Goal: Task Accomplishment & Management: Manage account settings

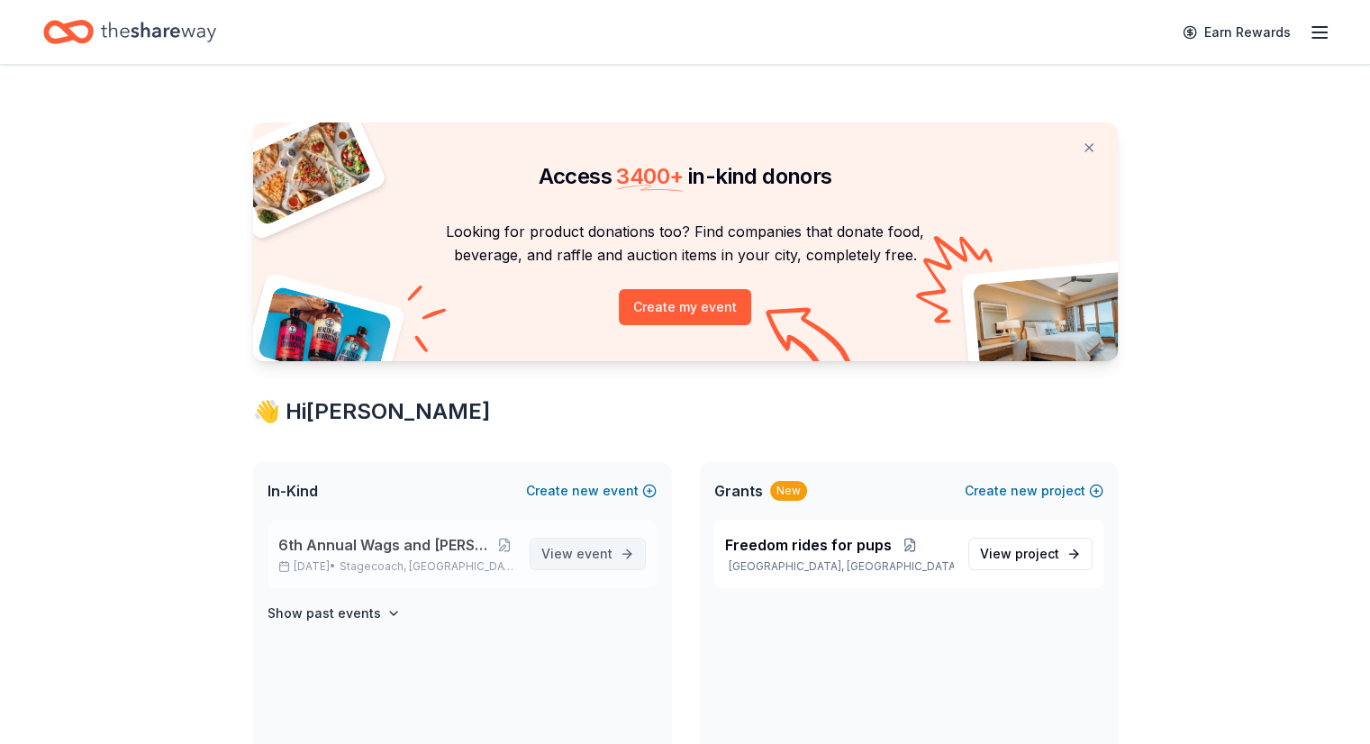
click at [591, 560] on span "View event" at bounding box center [576, 554] width 71 height 22
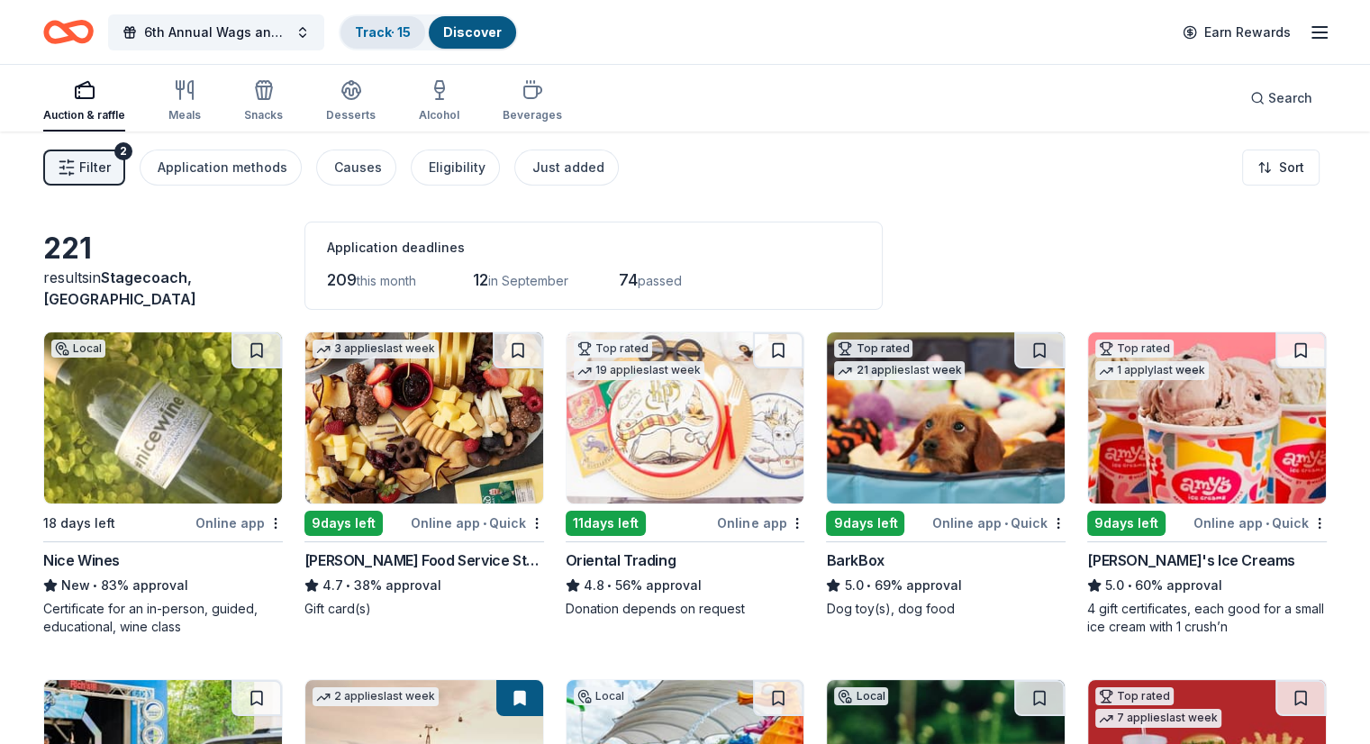
click at [411, 30] on link "Track · 15" at bounding box center [383, 31] width 56 height 15
click at [400, 37] on link "Track · 15" at bounding box center [383, 31] width 56 height 15
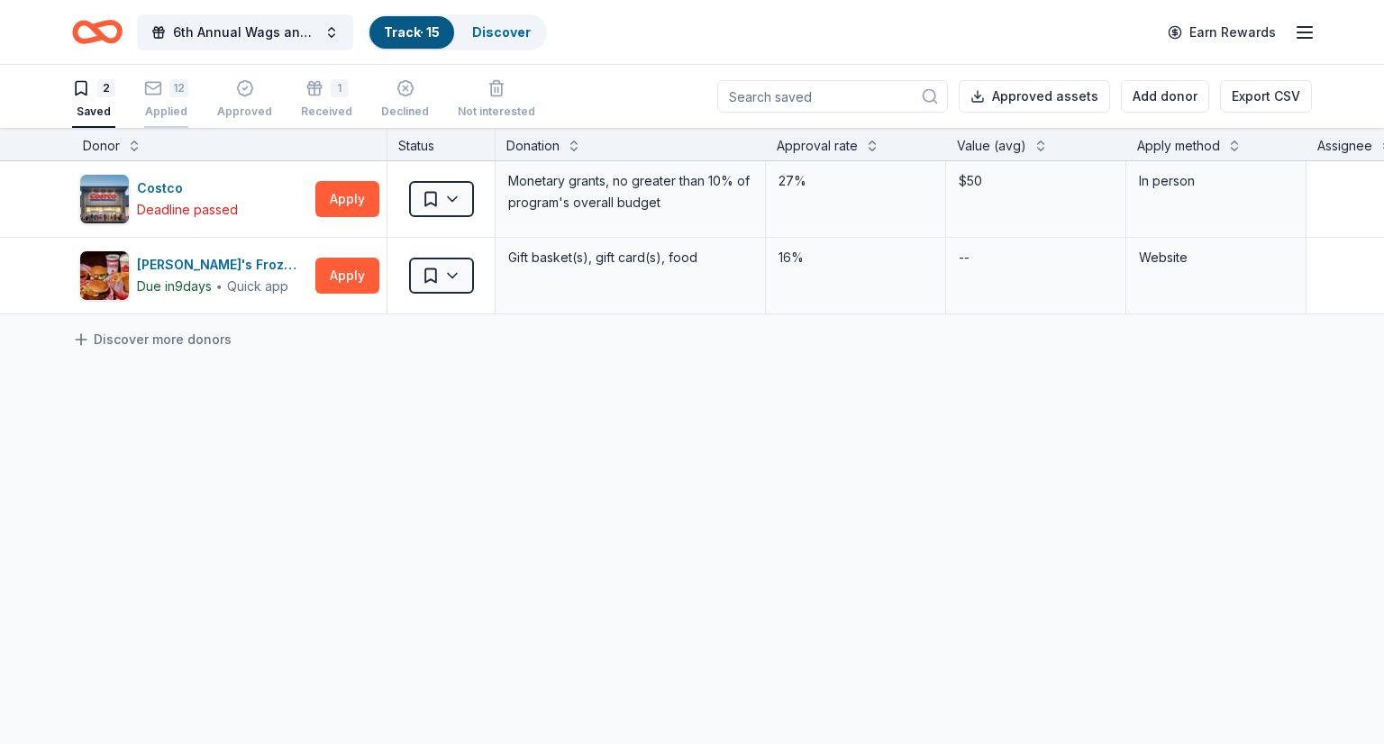
click at [153, 97] on div "12 Applied" at bounding box center [166, 99] width 44 height 40
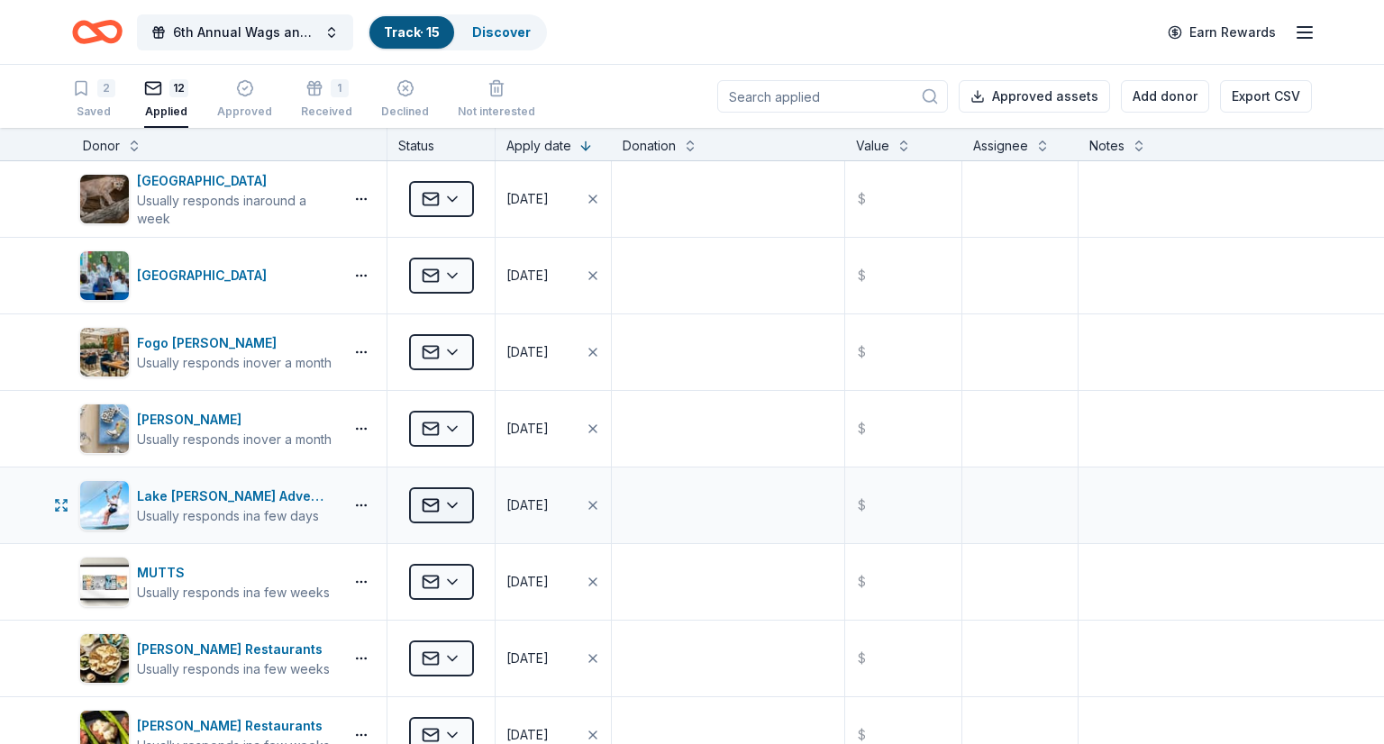
click at [457, 502] on html "6th Annual Wags and Wagers Casino Night Track · 15 Discover Earn Rewards 2 Save…" at bounding box center [692, 372] width 1384 height 744
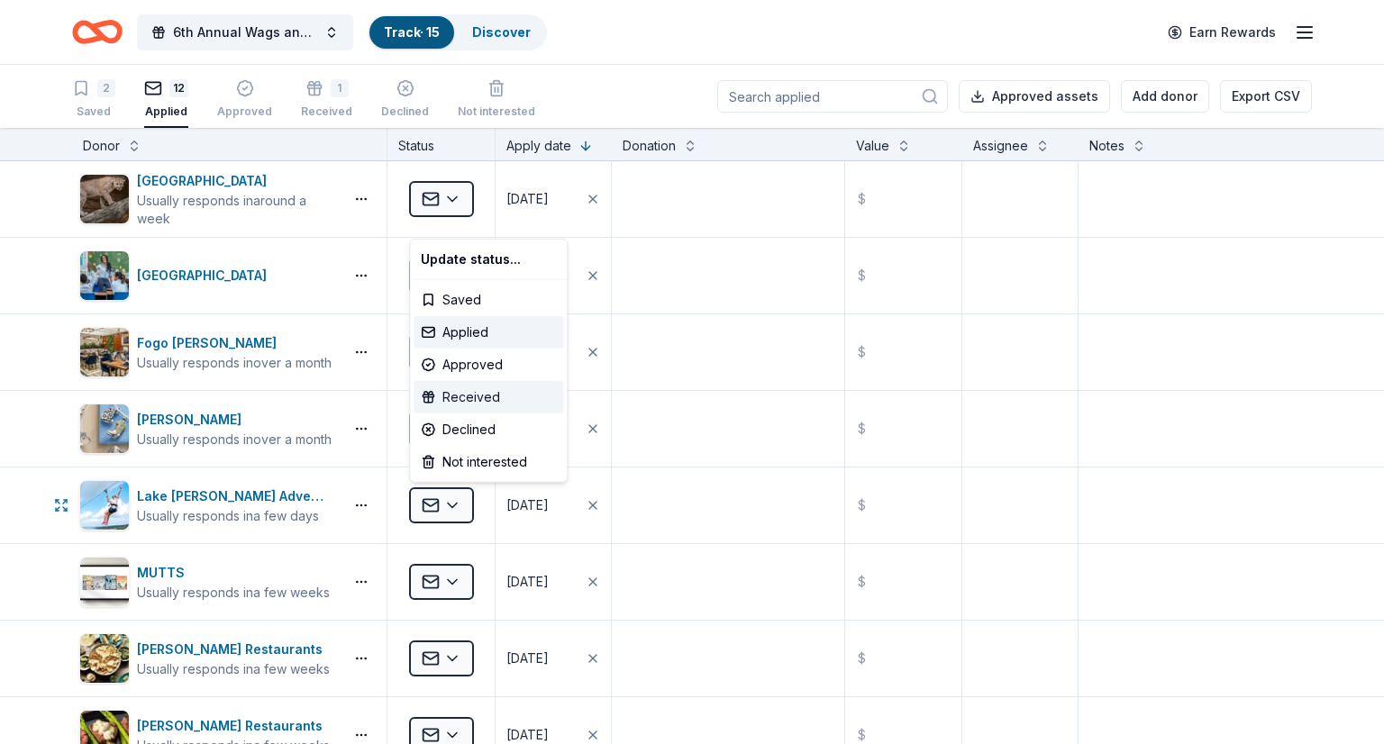
click at [484, 395] on div "Received" at bounding box center [488, 397] width 150 height 32
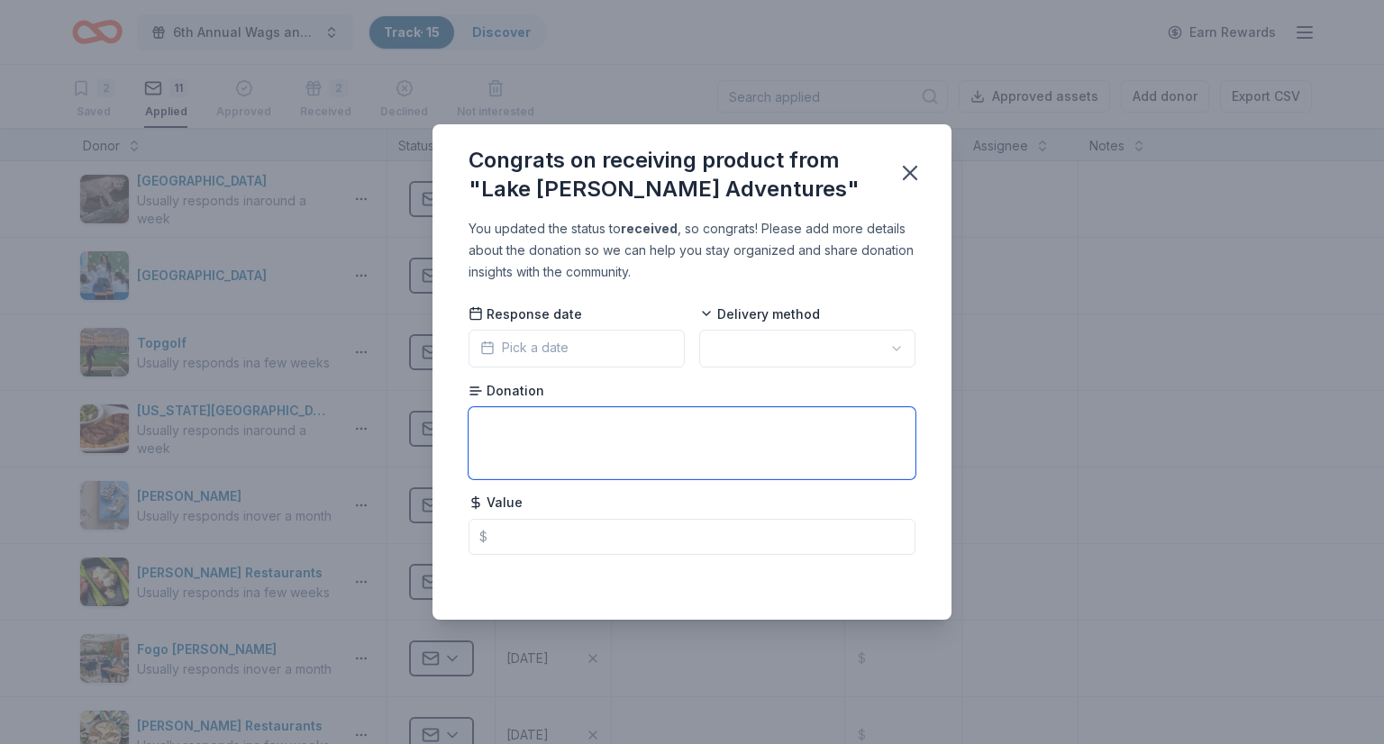
click at [531, 422] on textarea at bounding box center [691, 443] width 447 height 72
paste textarea "two Zipline Gift Card passes for your event."
click at [506, 419] on textarea "two Zipline Gift Card passes for your event." at bounding box center [691, 443] width 447 height 72
type textarea "two 3 hr Zipline Gift Card passes for your event."
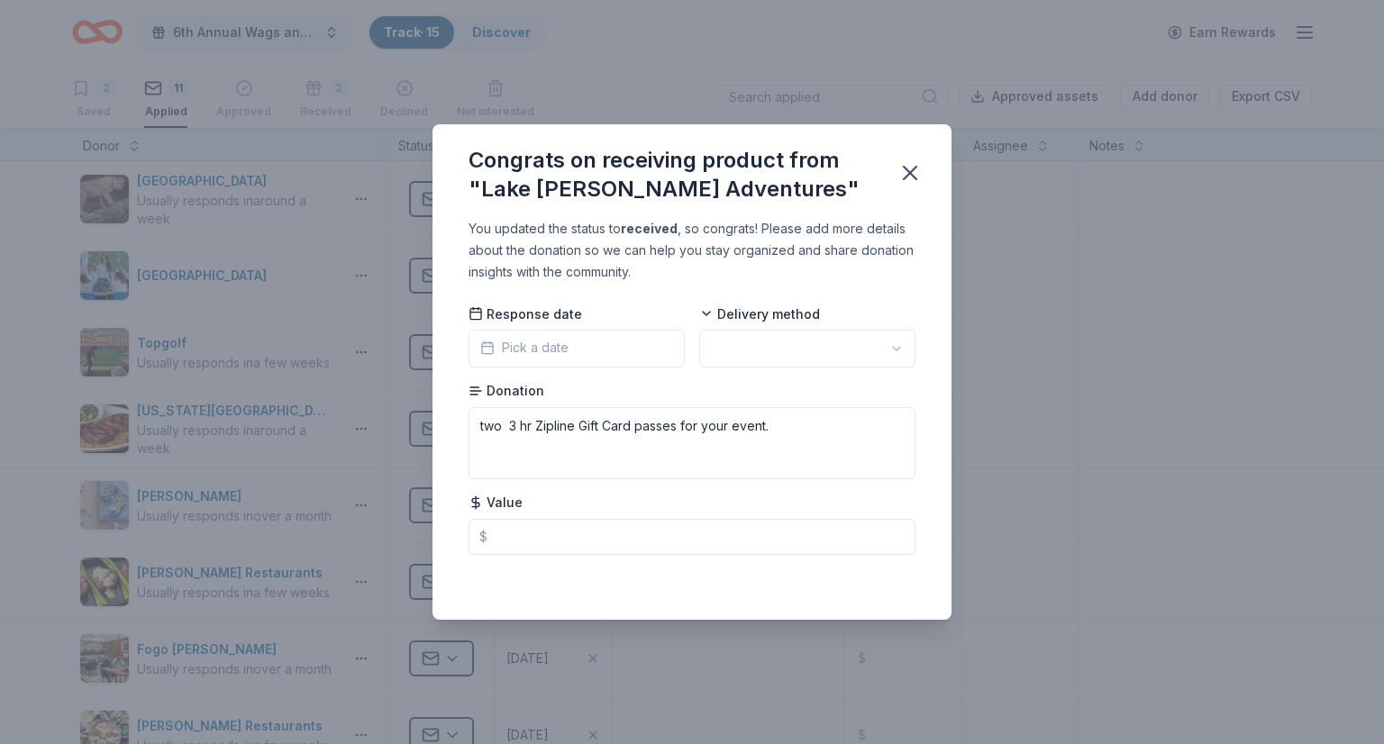
click at [487, 341] on icon "button" at bounding box center [487, 348] width 14 height 14
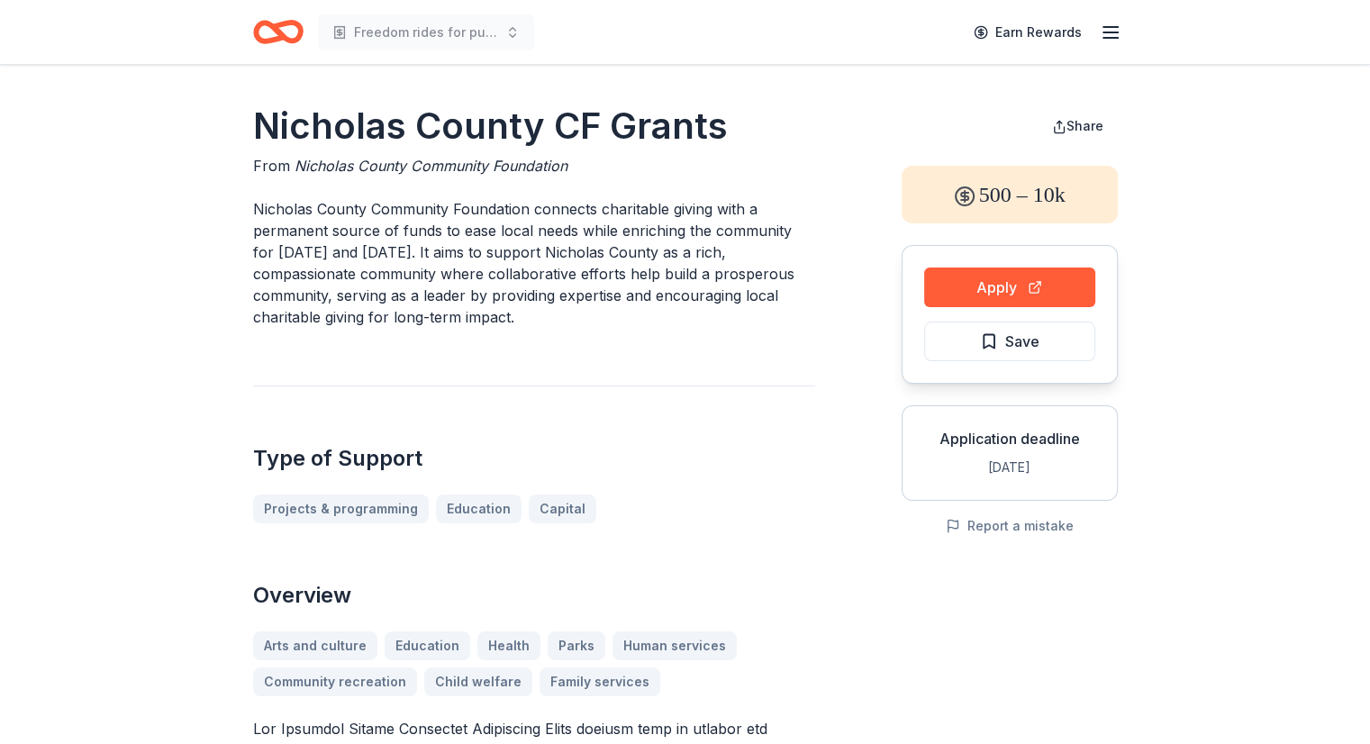
click at [268, 32] on icon "Home" at bounding box center [278, 32] width 50 height 42
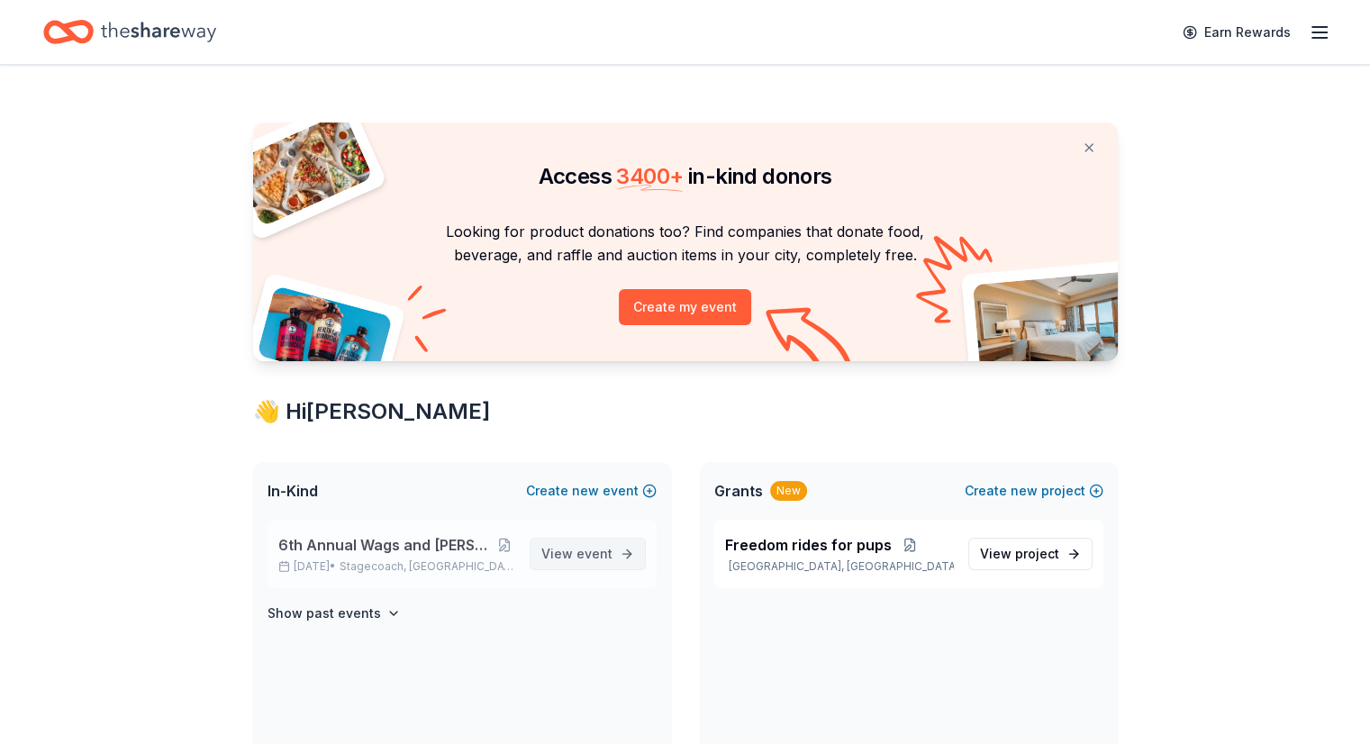
click at [577, 552] on span "View event" at bounding box center [576, 554] width 71 height 22
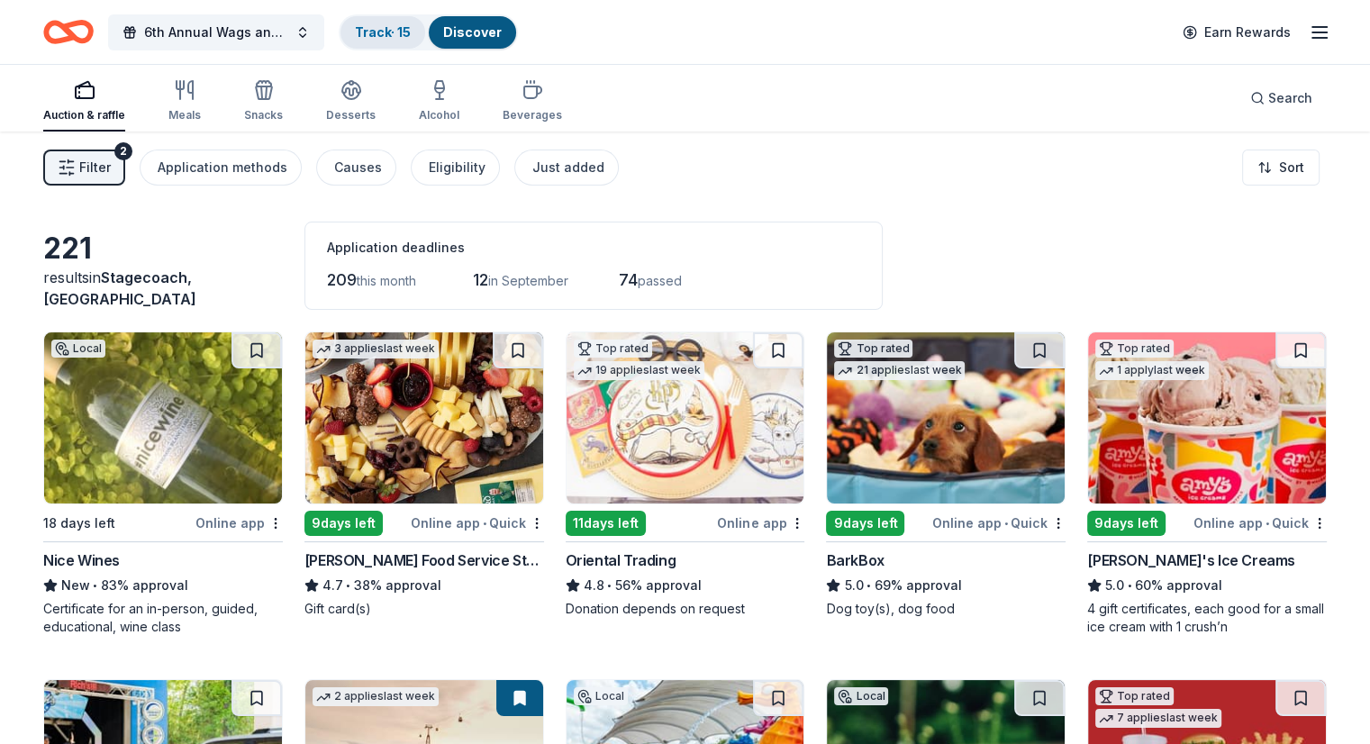
click at [390, 32] on link "Track · 15" at bounding box center [383, 31] width 56 height 15
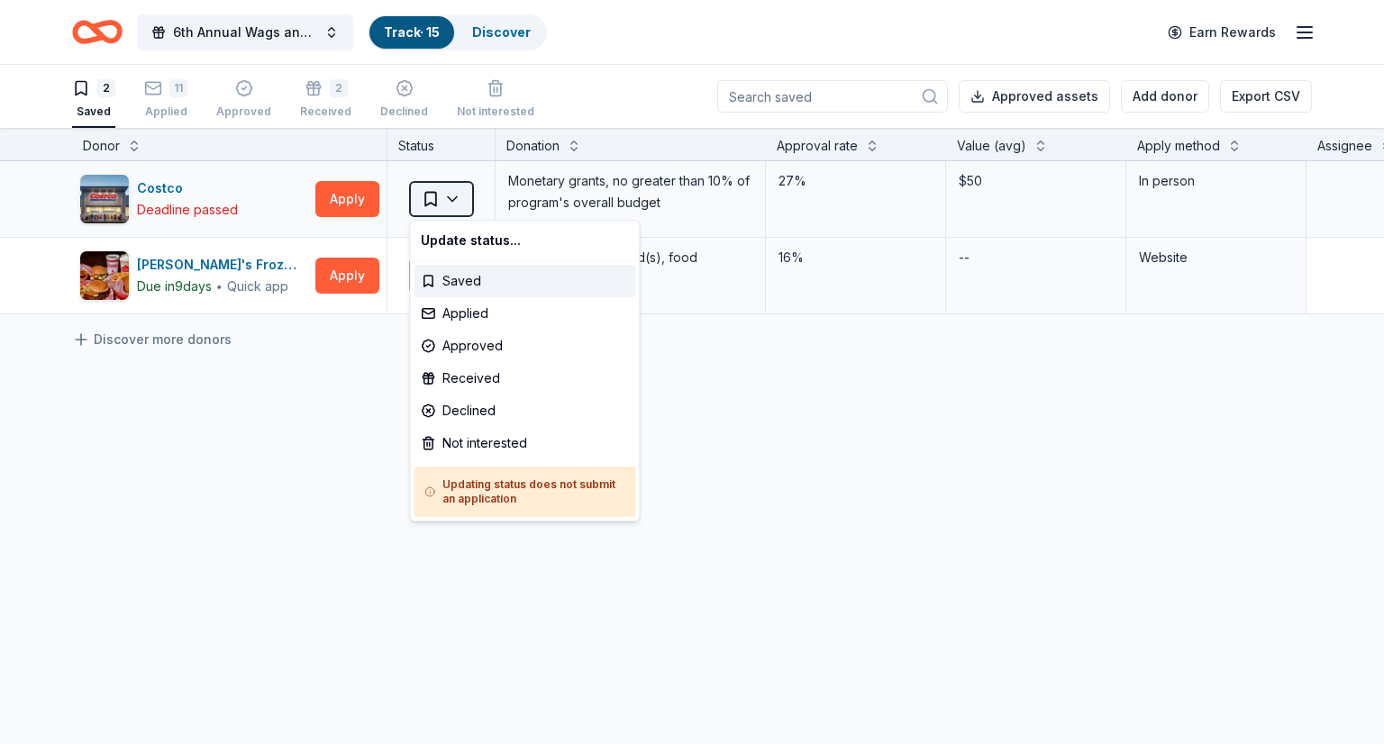
click at [451, 199] on html "6th Annual Wags and Wagers Casino Night Track · 15 Discover Earn Rewards 2 Save…" at bounding box center [692, 372] width 1384 height 744
click at [475, 437] on div "Not interested" at bounding box center [524, 443] width 222 height 32
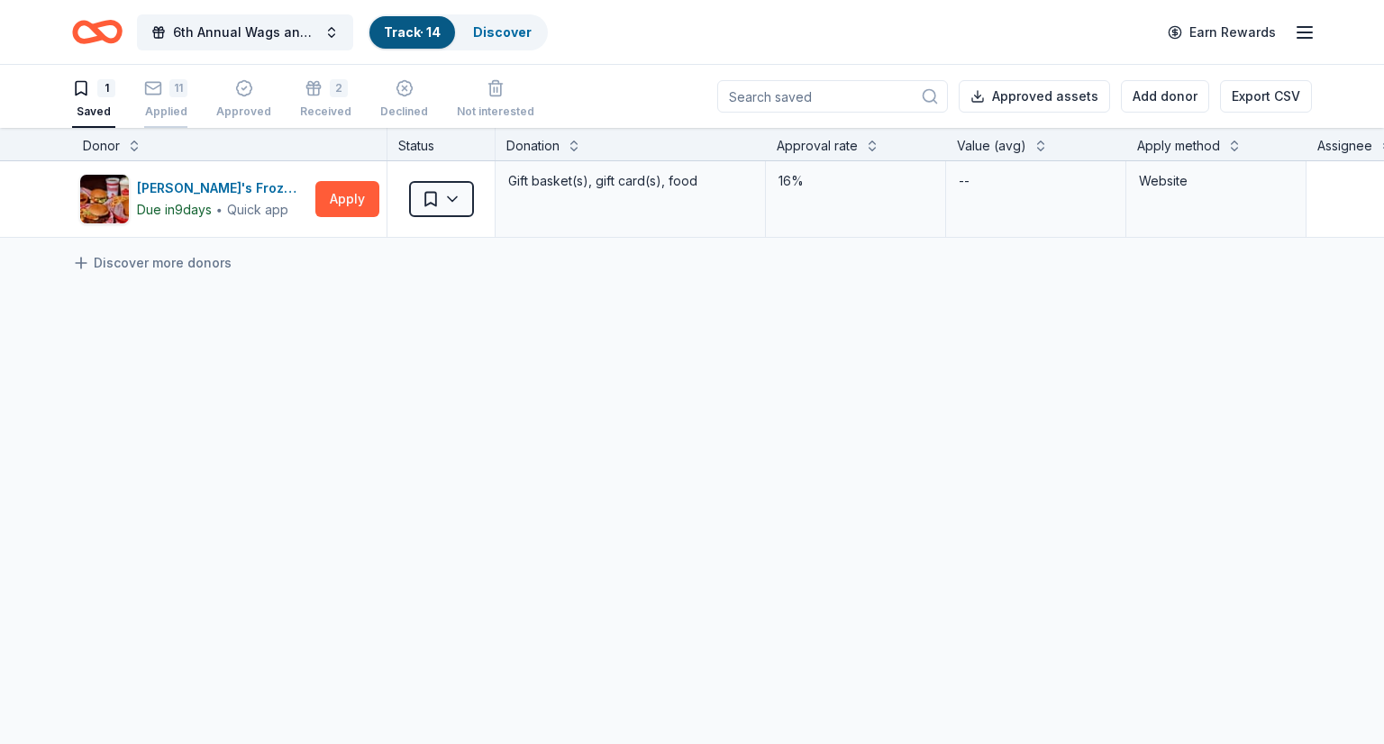
click at [166, 112] on div "Applied" at bounding box center [165, 111] width 43 height 14
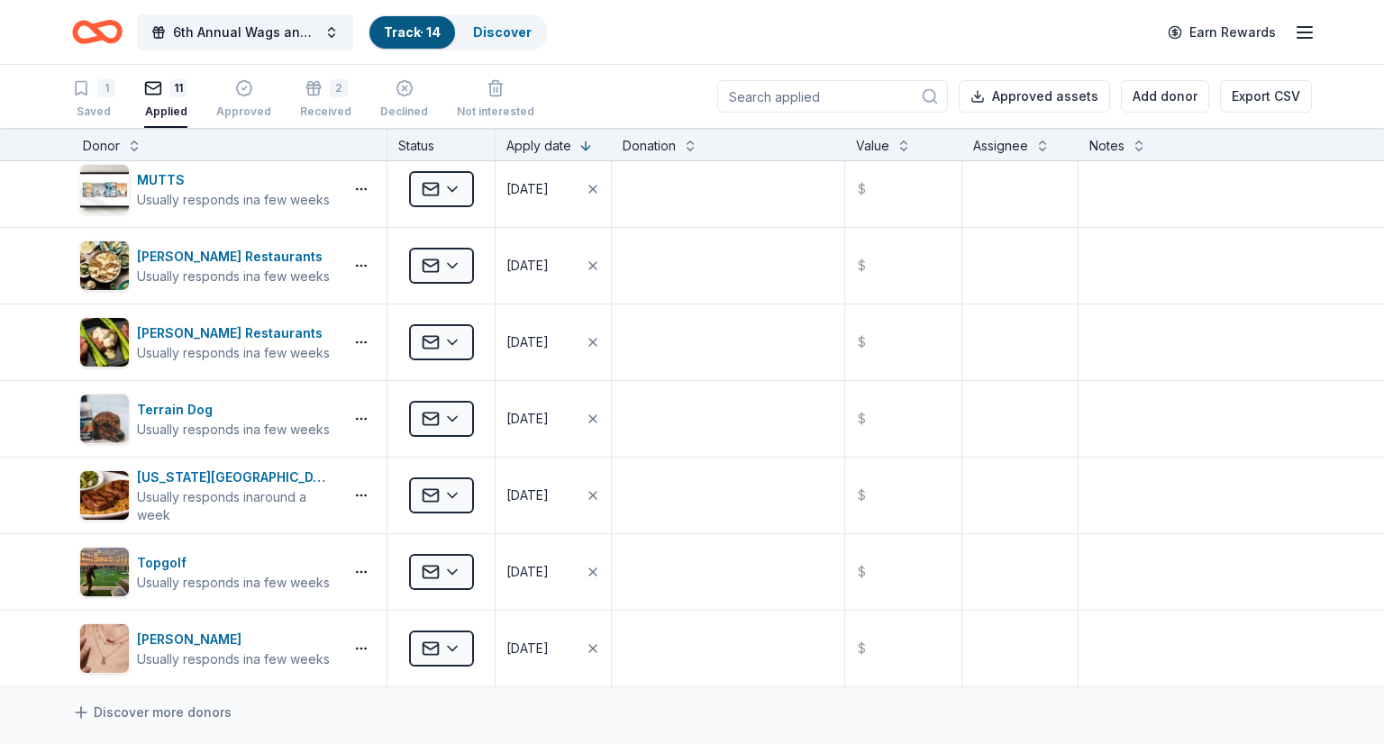
scroll to position [327, 0]
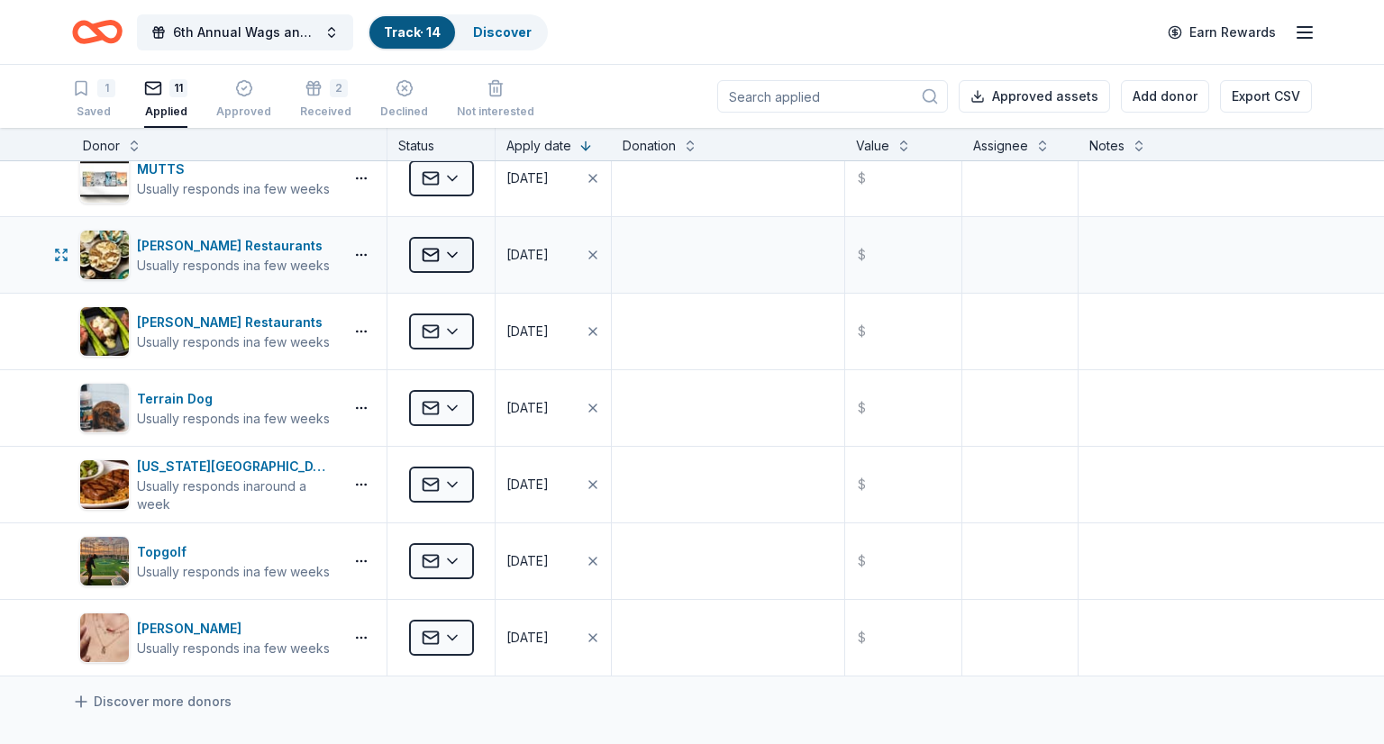
click at [451, 253] on html "6th Annual Wags and Wagers Casino Night Track · 14 Discover Earn Rewards 1 Save…" at bounding box center [692, 372] width 1384 height 744
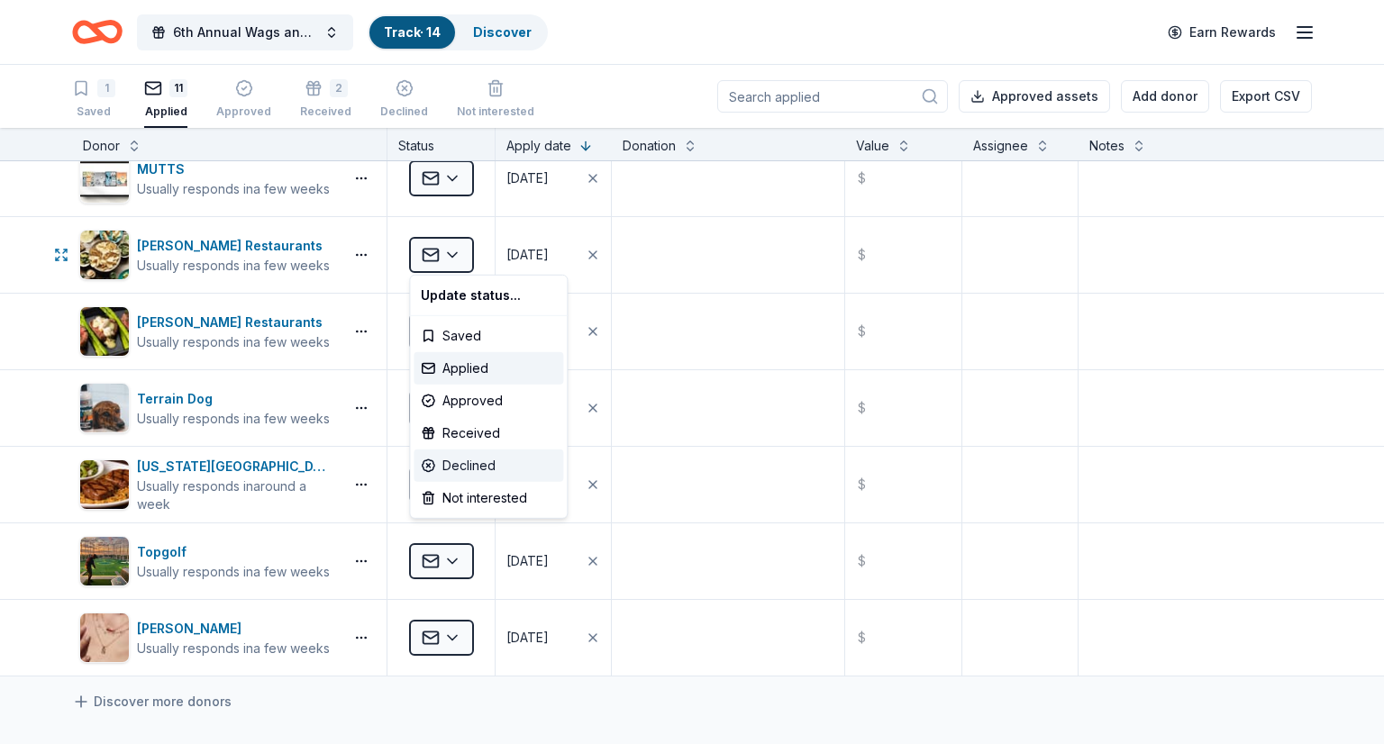
click at [453, 466] on div "Declined" at bounding box center [488, 466] width 150 height 32
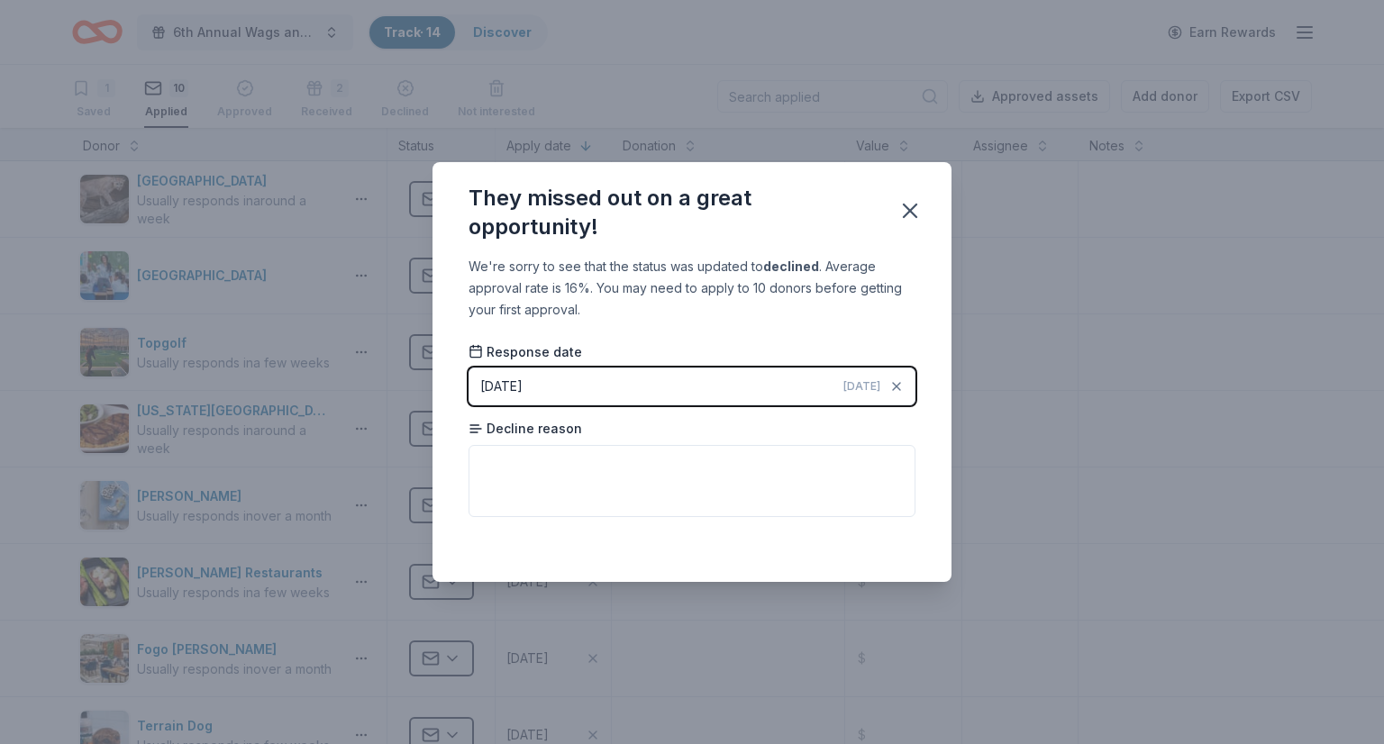
click at [486, 390] on div "08/11/2025" at bounding box center [501, 387] width 42 height 22
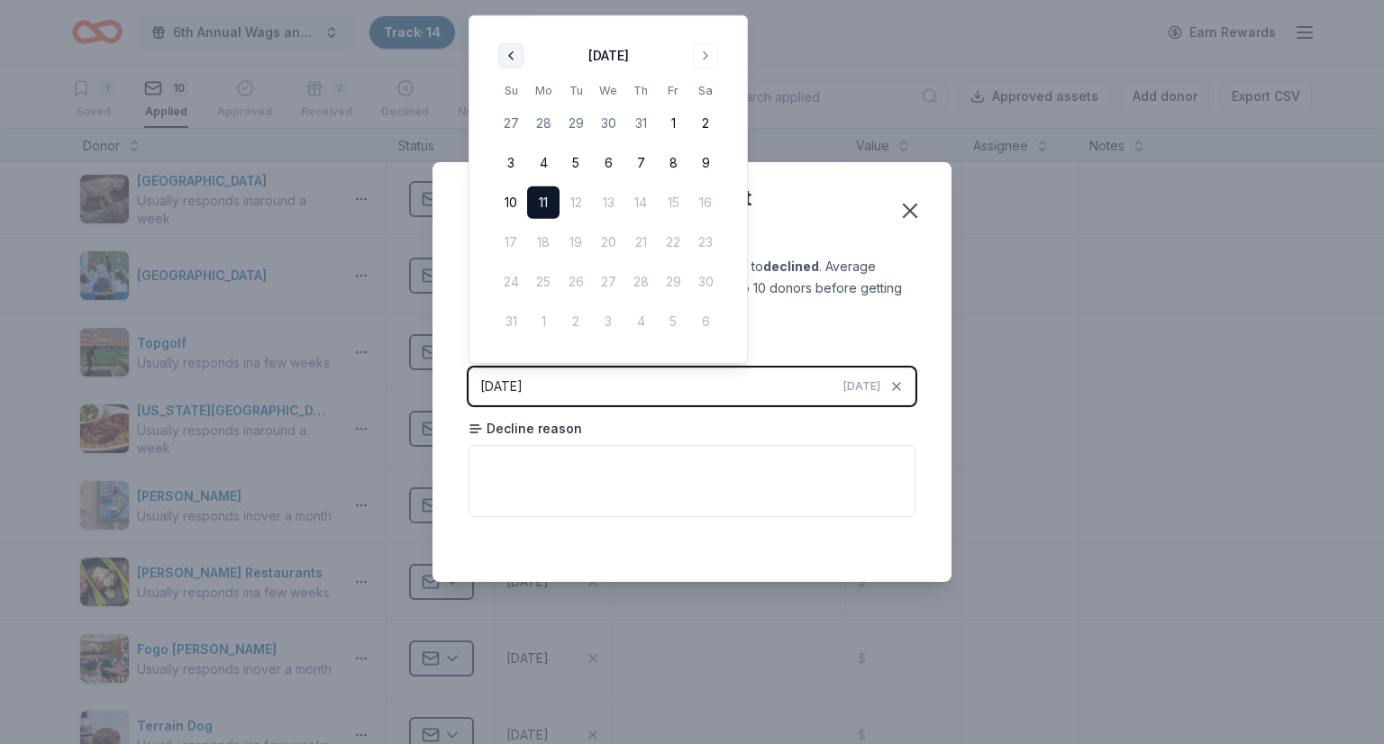
click at [511, 43] on button "Go to previous month" at bounding box center [510, 55] width 25 height 25
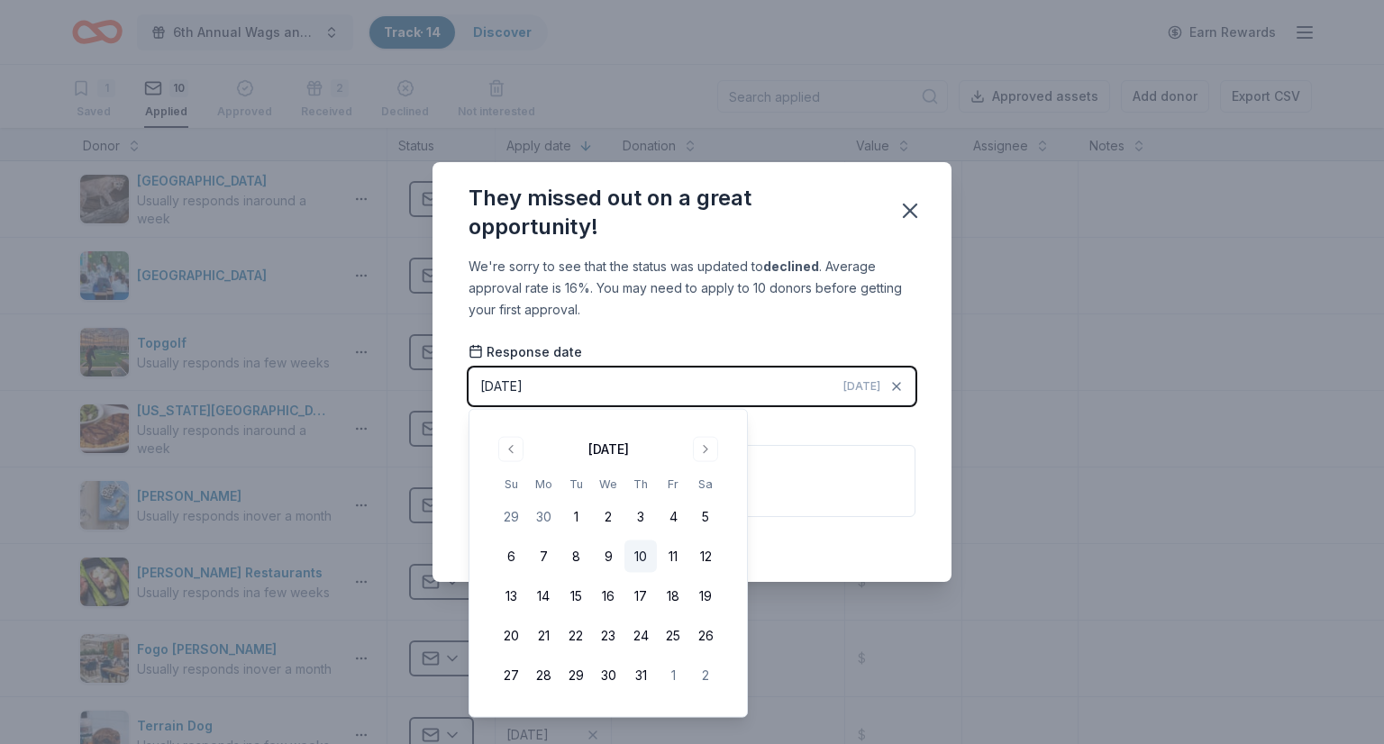
click at [647, 550] on button "10" at bounding box center [640, 556] width 32 height 32
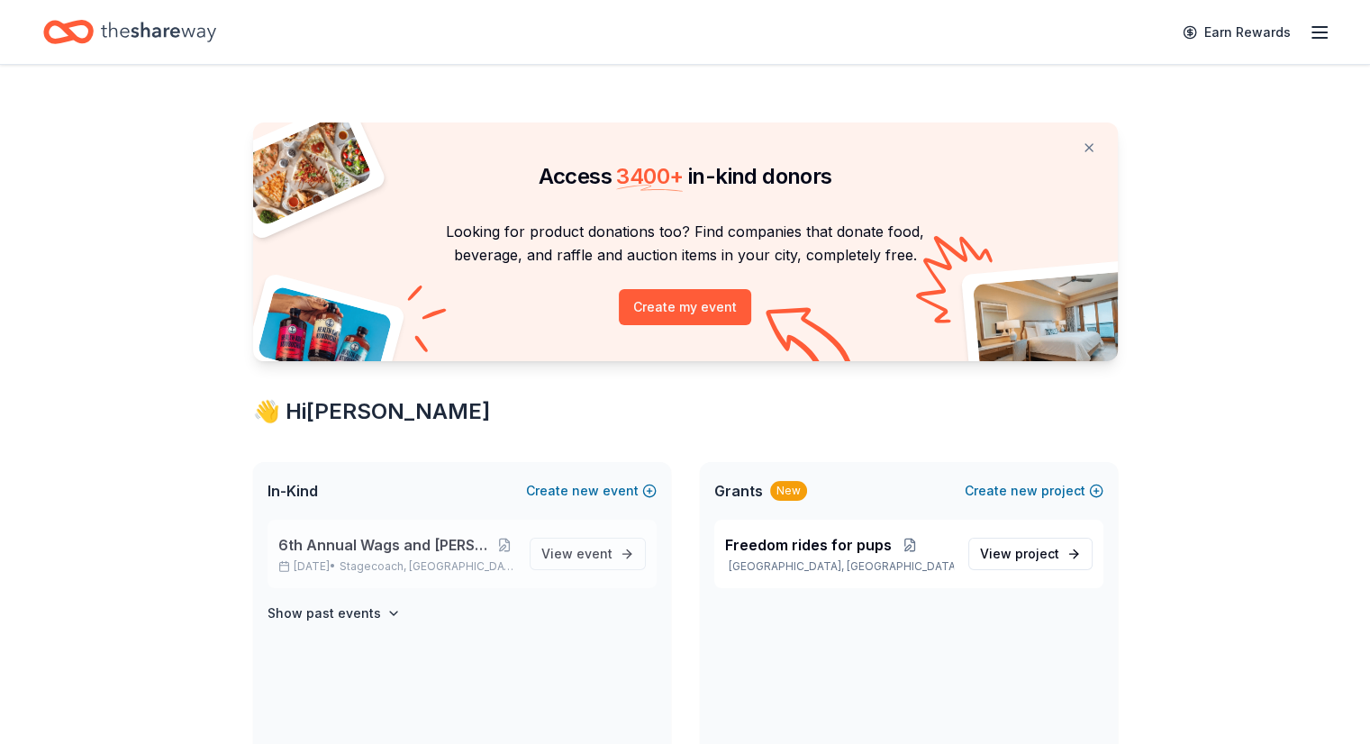
click at [429, 553] on span "6th Annual Wags and [PERSON_NAME] Casino Night" at bounding box center [386, 545] width 216 height 22
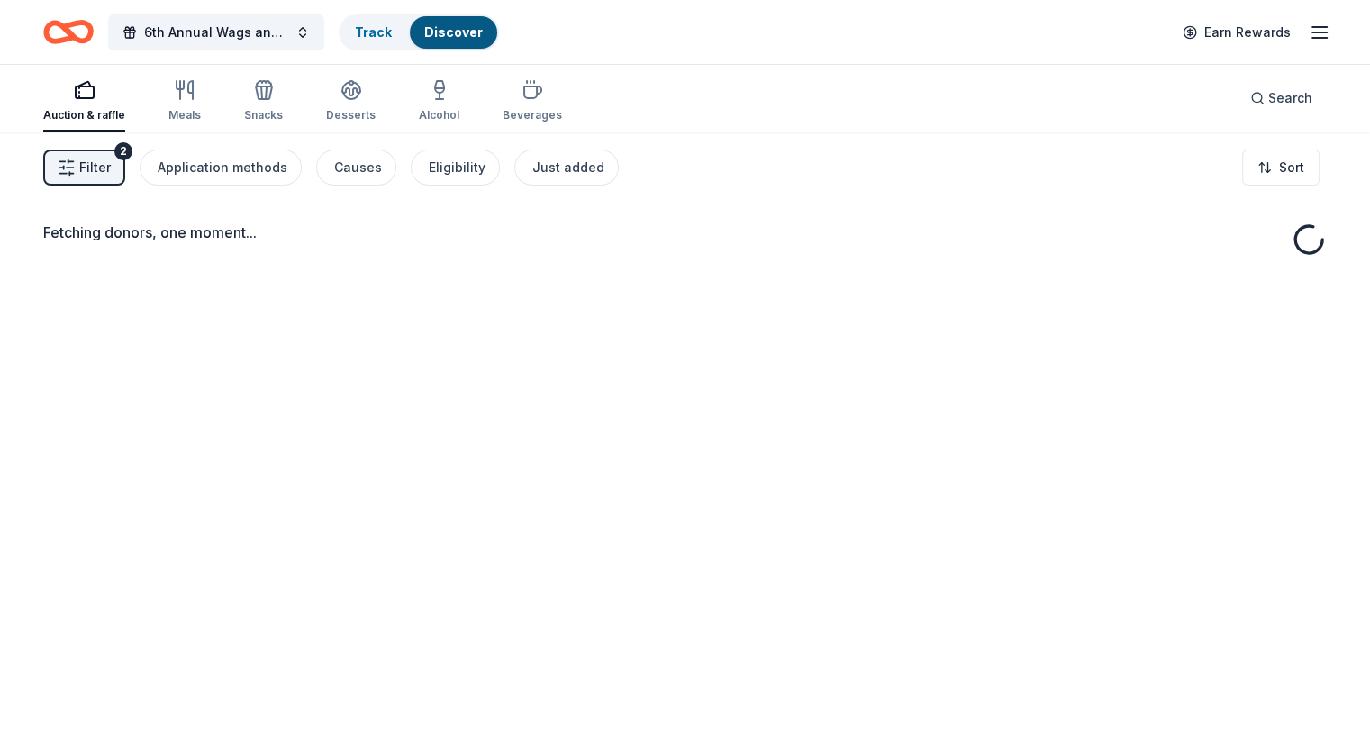
click at [583, 567] on div "Fetching donors, one moment..." at bounding box center [685, 504] width 1370 height 744
click at [412, 35] on link "Track · 14" at bounding box center [383, 31] width 57 height 15
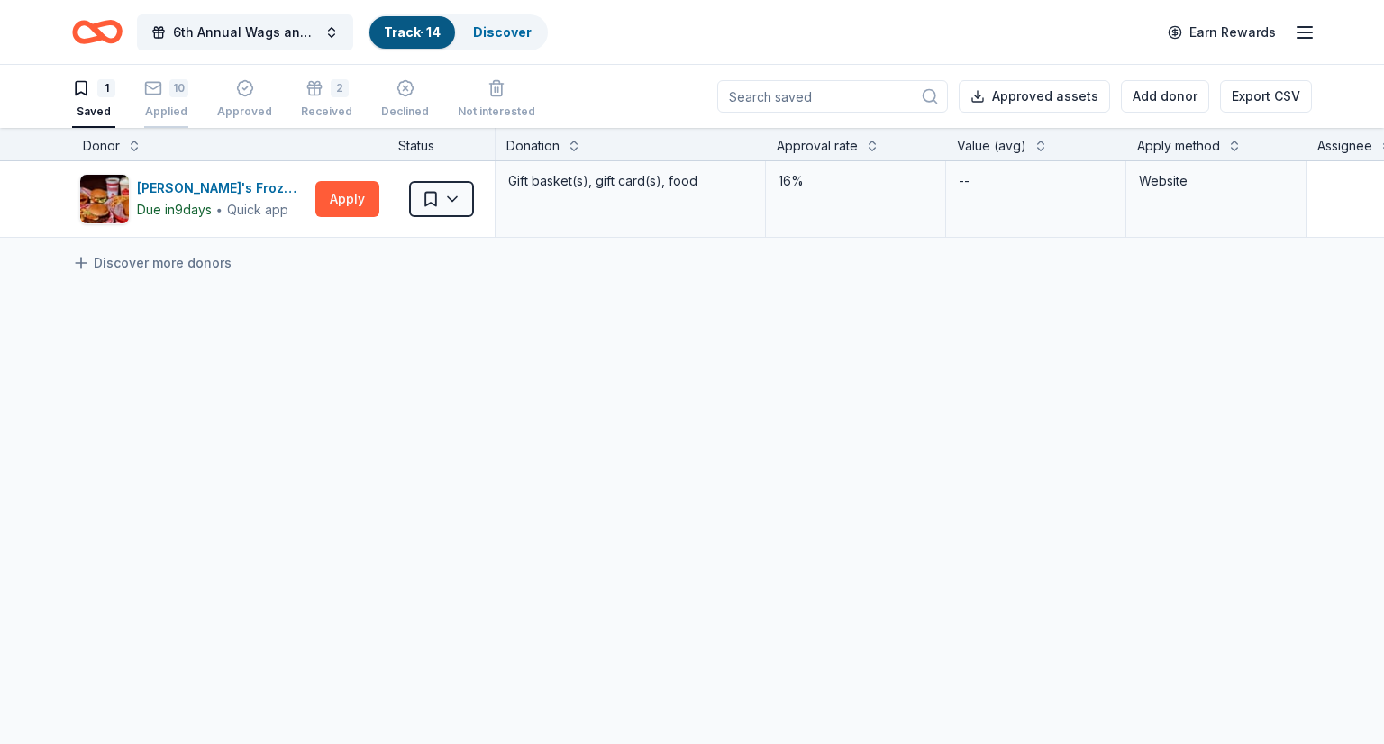
click at [161, 102] on div "10 Applied" at bounding box center [166, 99] width 44 height 40
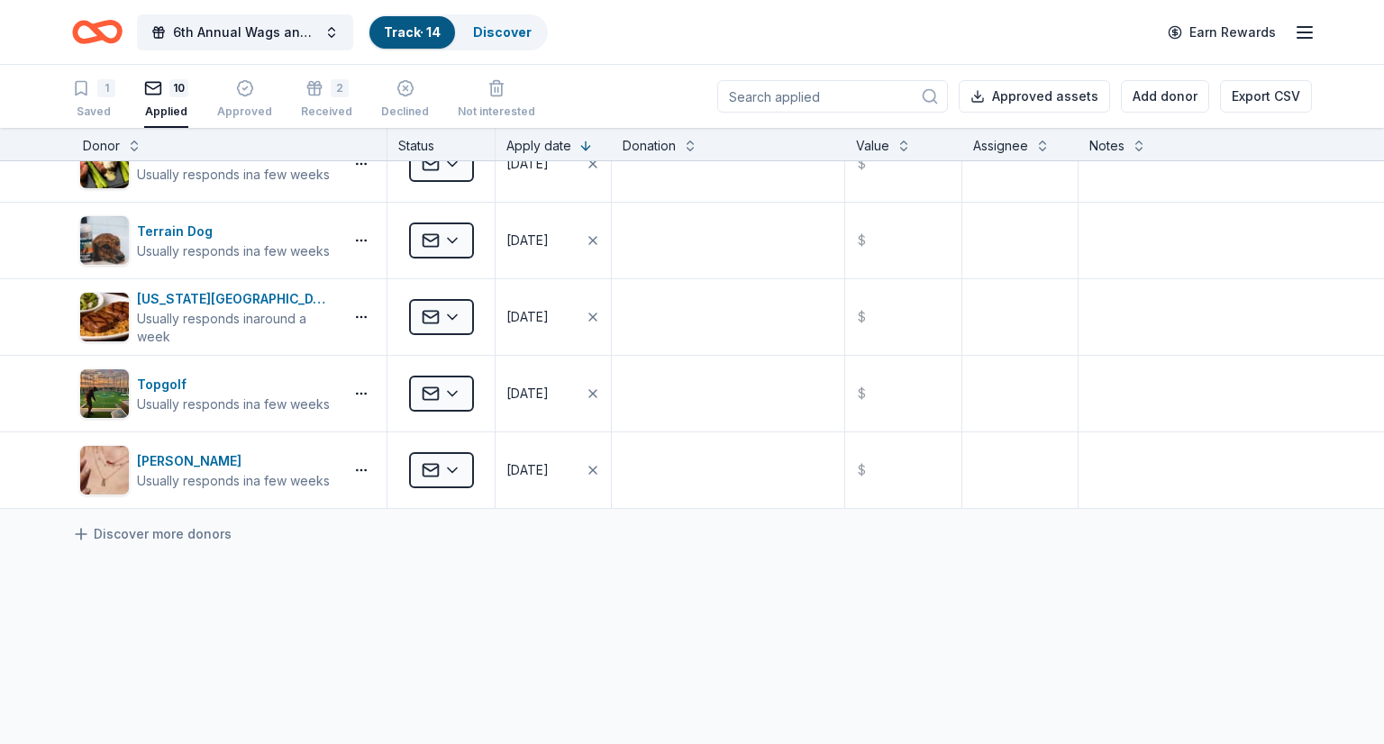
scroll to position [433, 0]
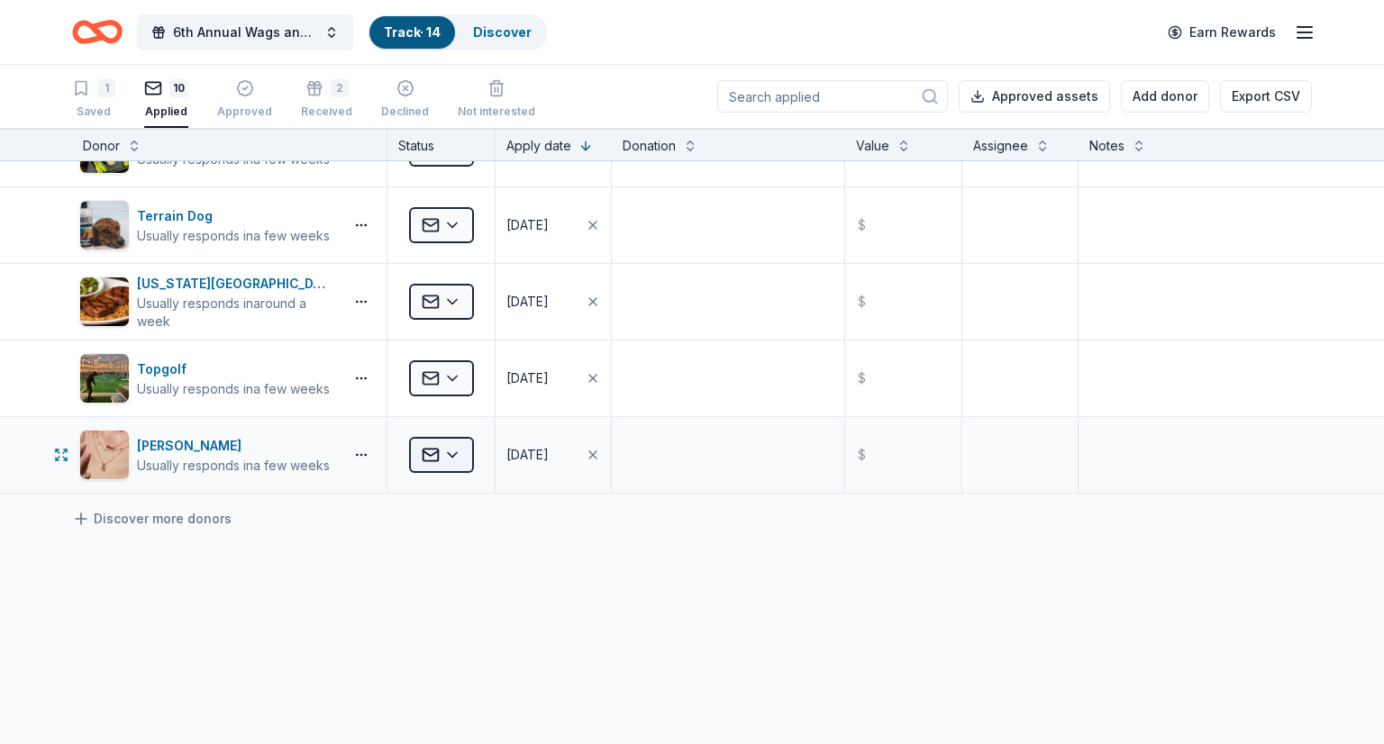
click at [451, 453] on html "6th Annual Wags and Wagers Casino Night Track · 14 Discover Earn Rewards 1 Save…" at bounding box center [692, 372] width 1384 height 744
click at [450, 602] on div "Approved" at bounding box center [488, 600] width 150 height 32
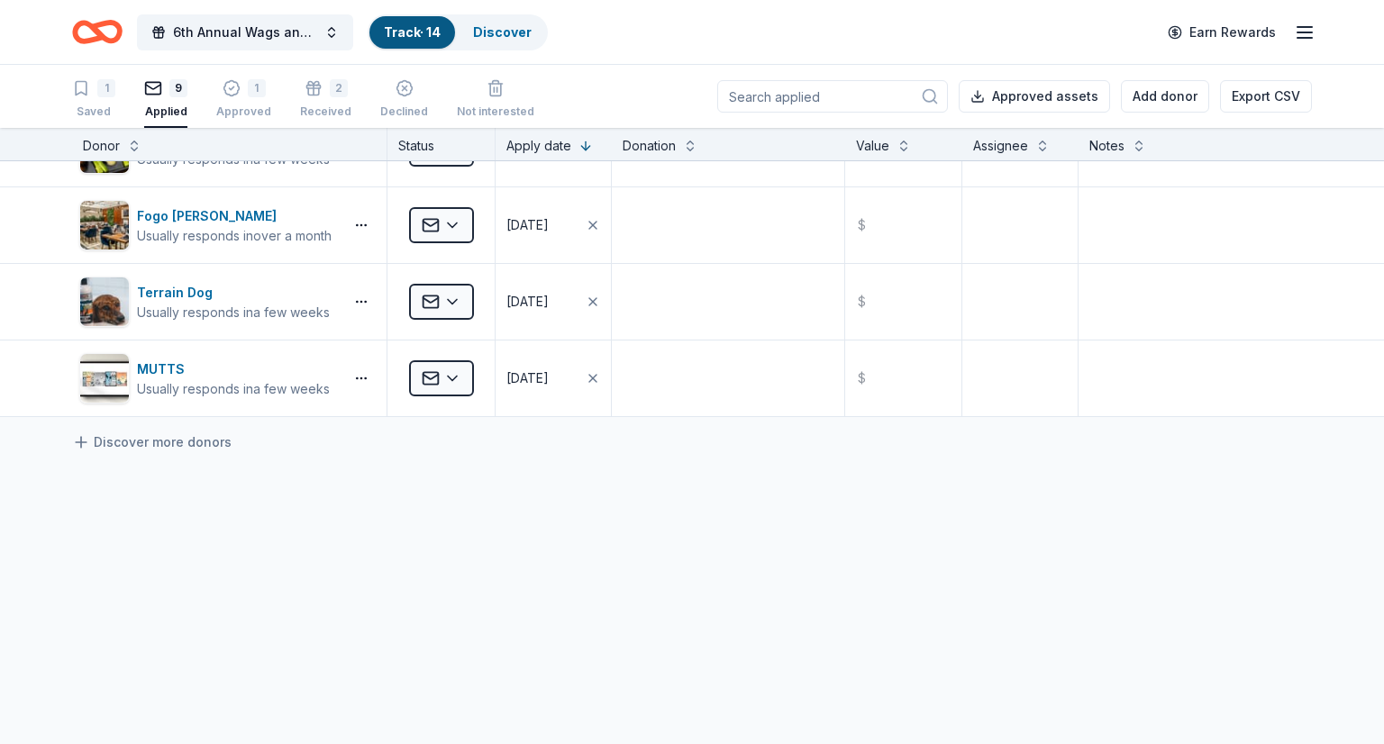
scroll to position [0, 0]
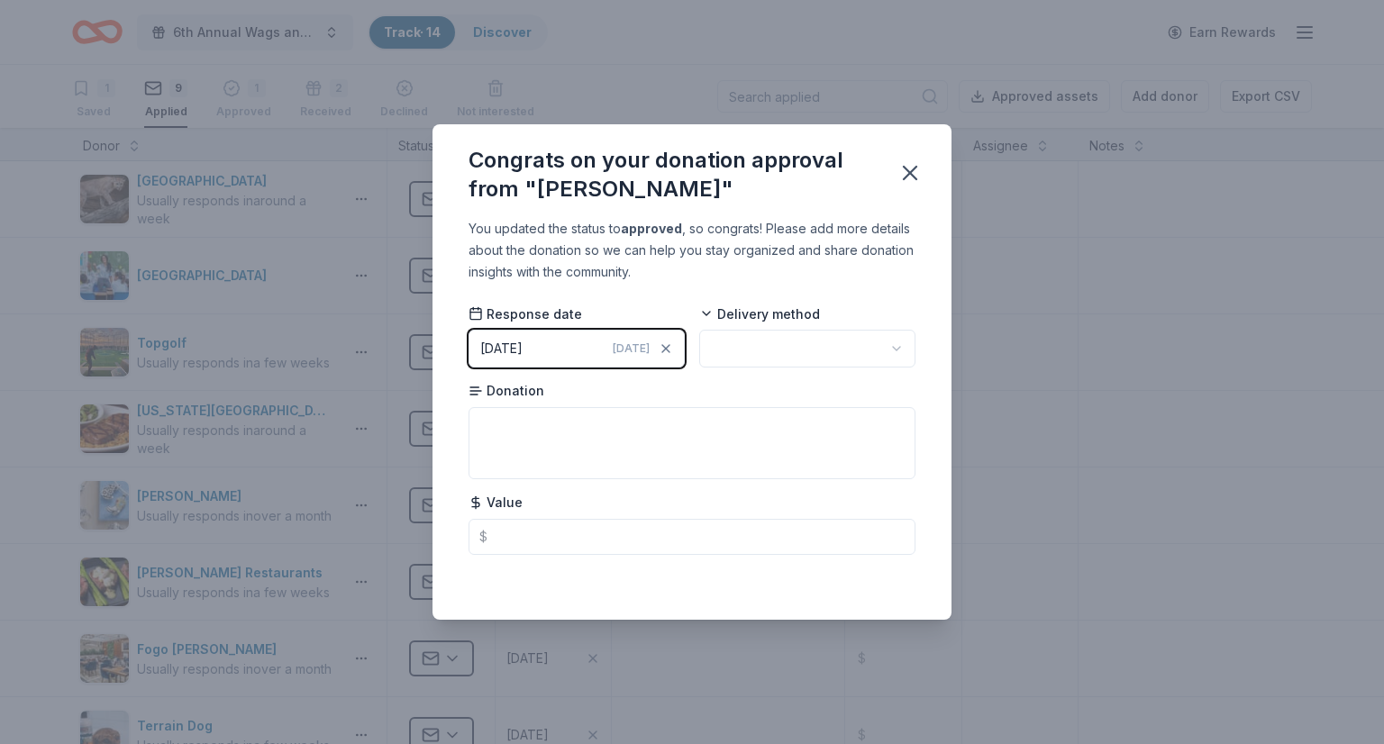
click at [494, 347] on div "08/11/2025" at bounding box center [501, 349] width 42 height 22
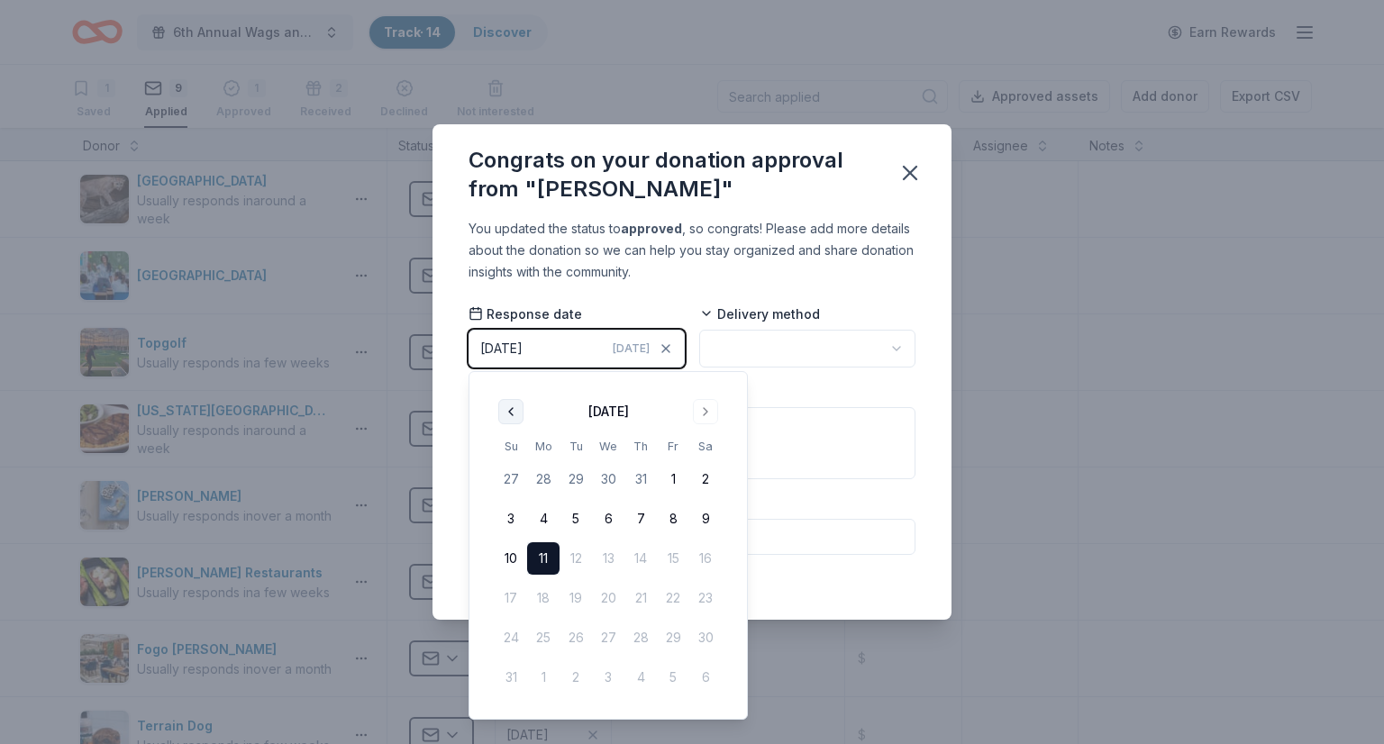
click at [504, 412] on button "Go to previous month" at bounding box center [510, 411] width 25 height 25
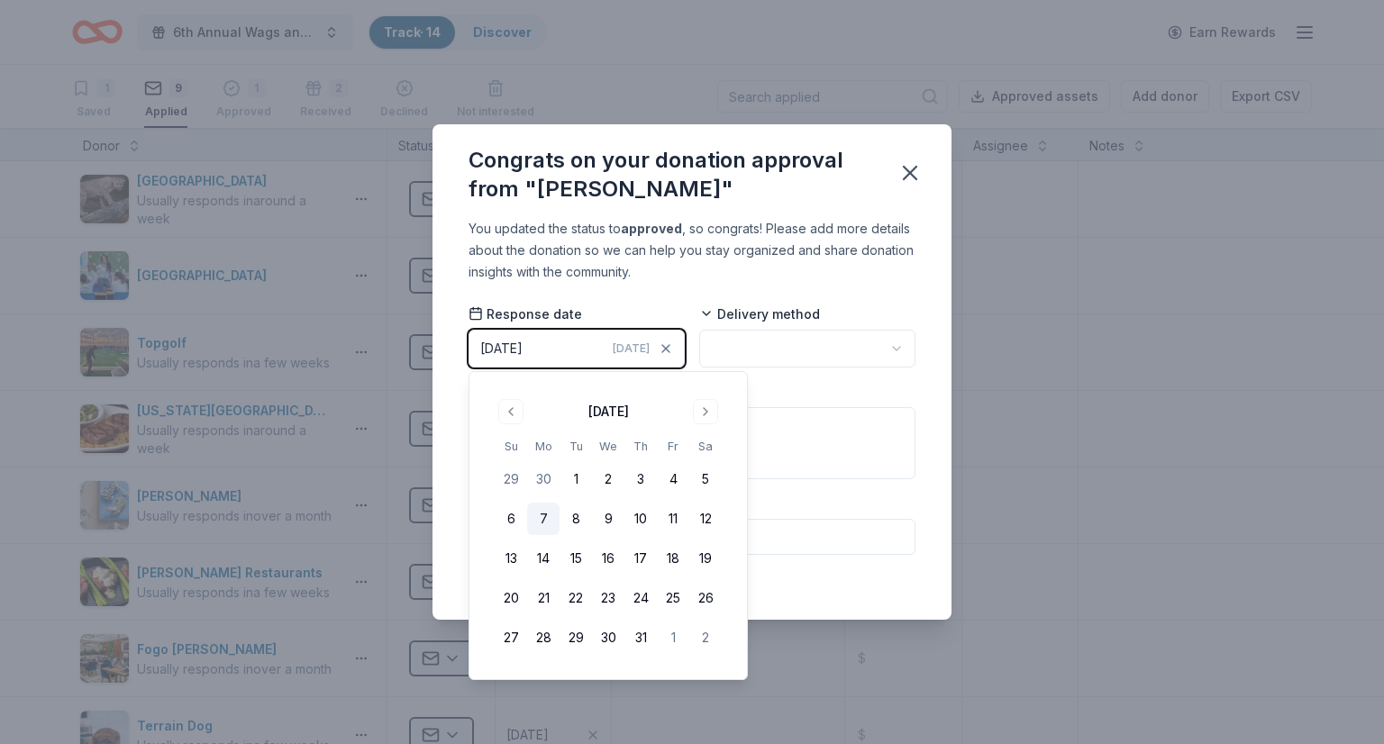
click at [548, 517] on button "7" at bounding box center [543, 519] width 32 height 32
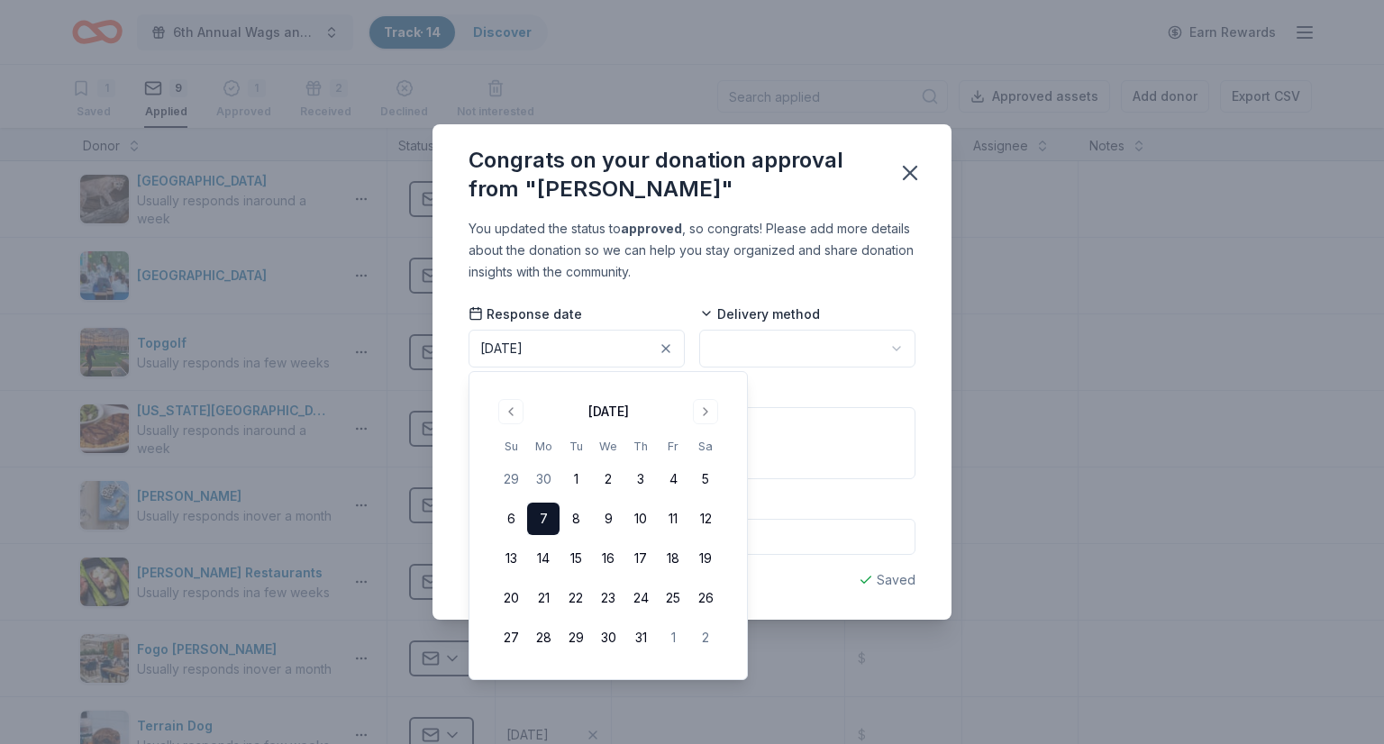
click at [866, 344] on html "6th Annual Wags and Wagers Casino Night Track · 14 Discover Earn Rewards 1 Save…" at bounding box center [692, 372] width 1384 height 744
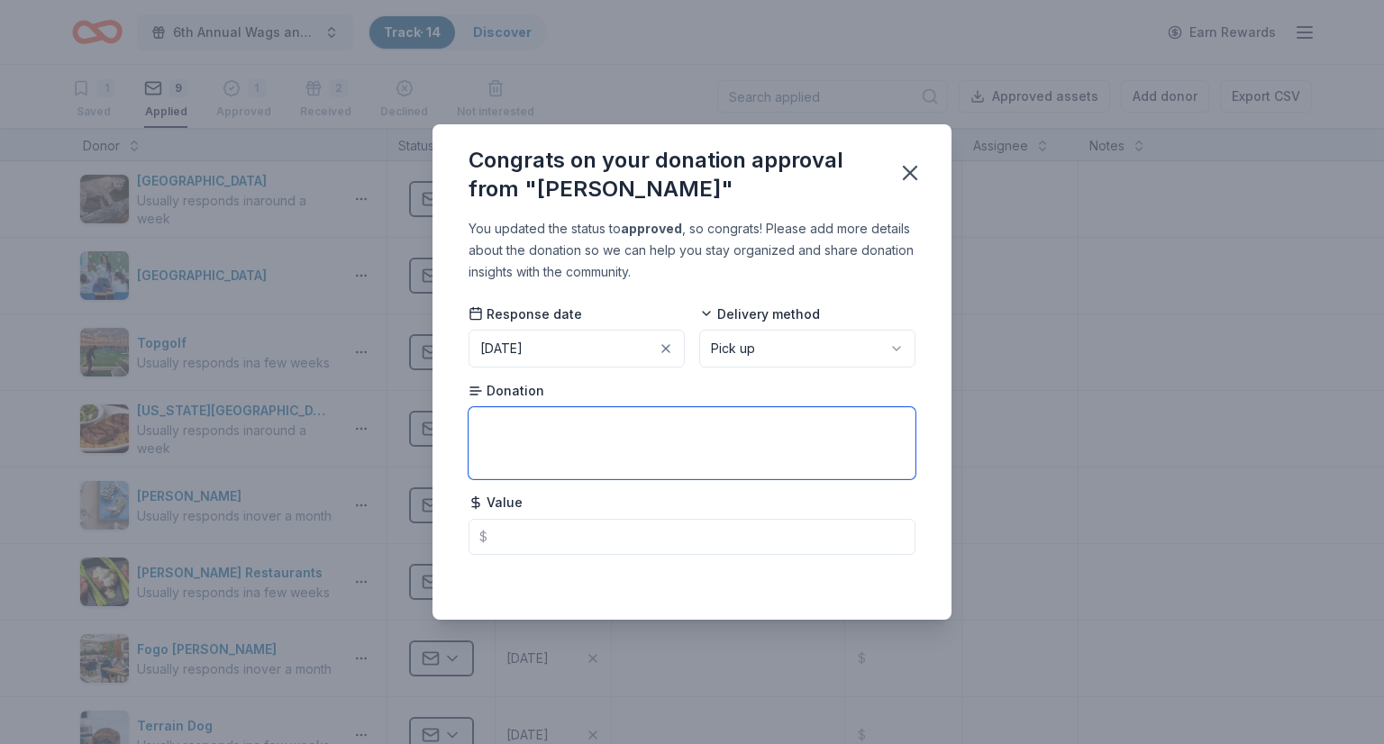
click at [489, 444] on textarea at bounding box center [691, 443] width 447 height 72
type textarea "Earrings"
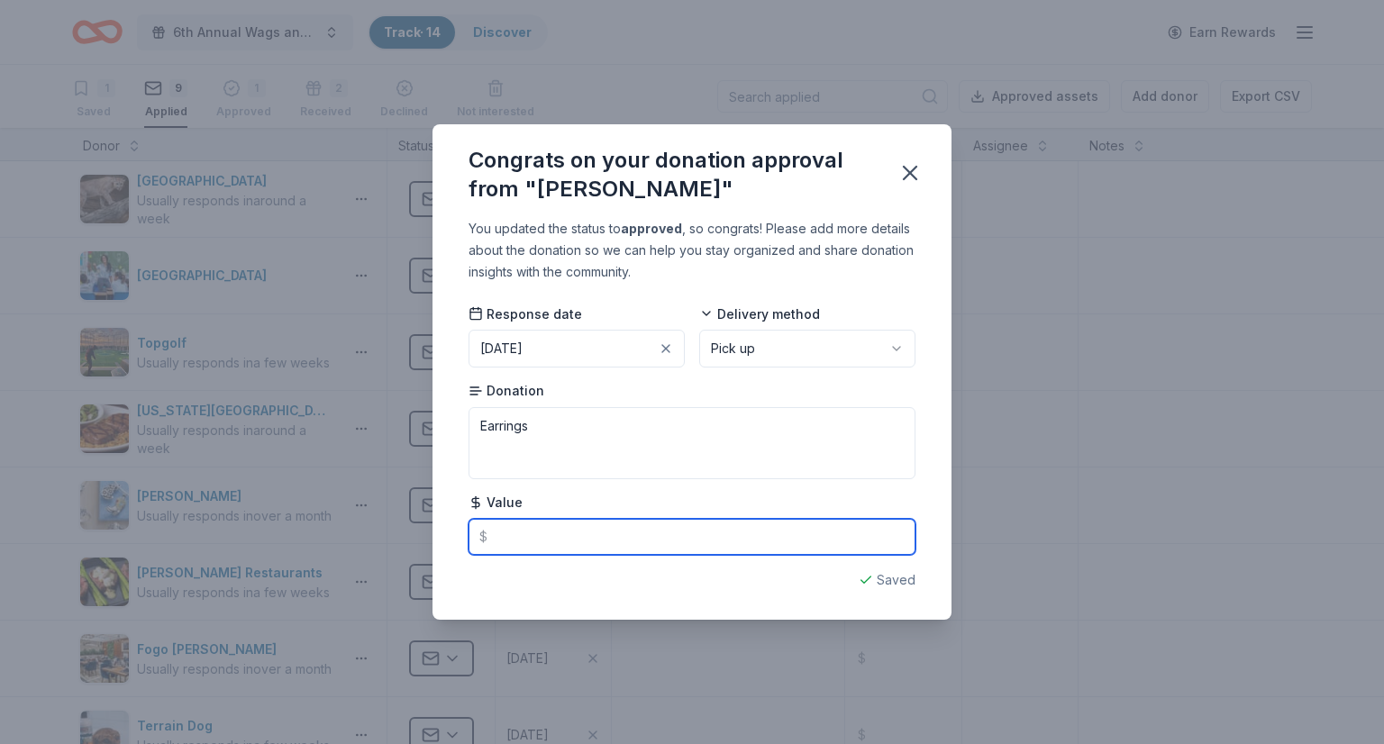
click at [536, 547] on input "text" at bounding box center [691, 537] width 447 height 36
type input "90"
type textarea "Earring"
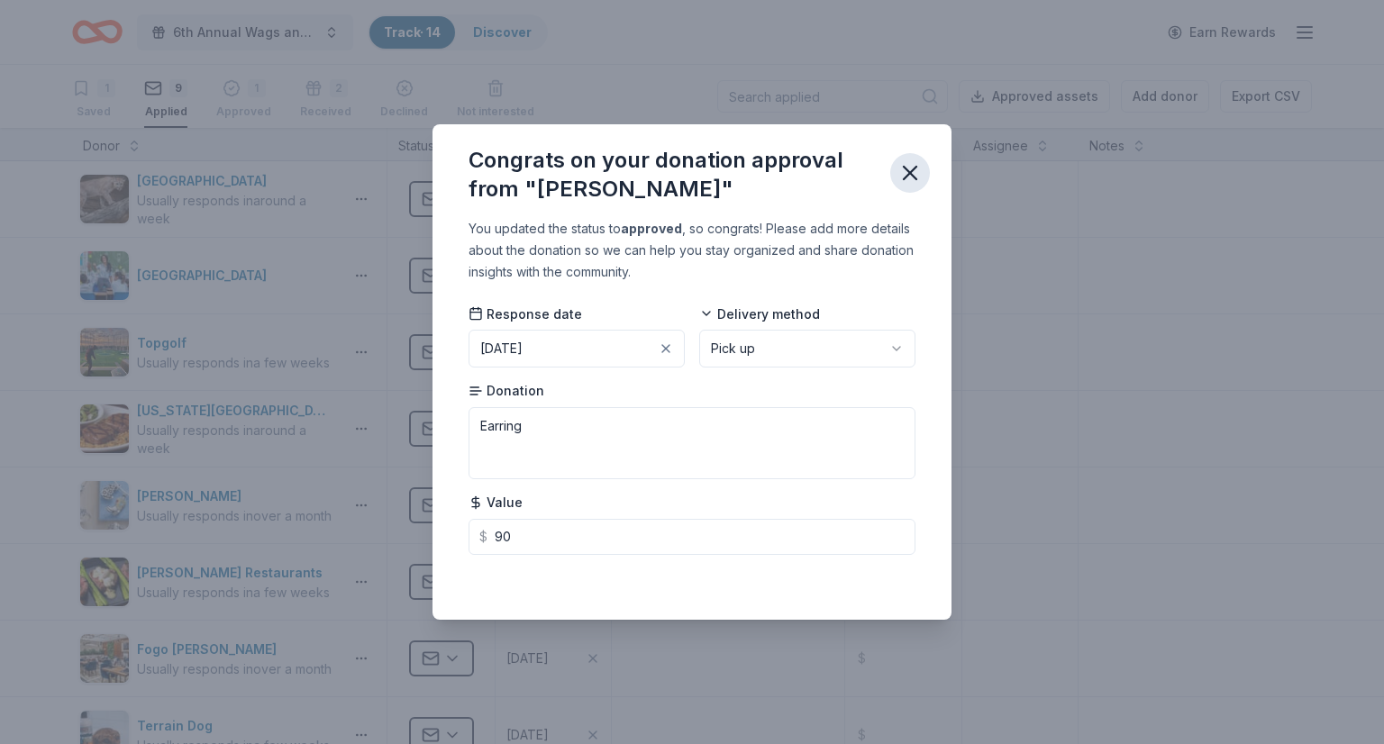
type input "90.00"
click at [905, 174] on icon "button" at bounding box center [909, 172] width 25 height 25
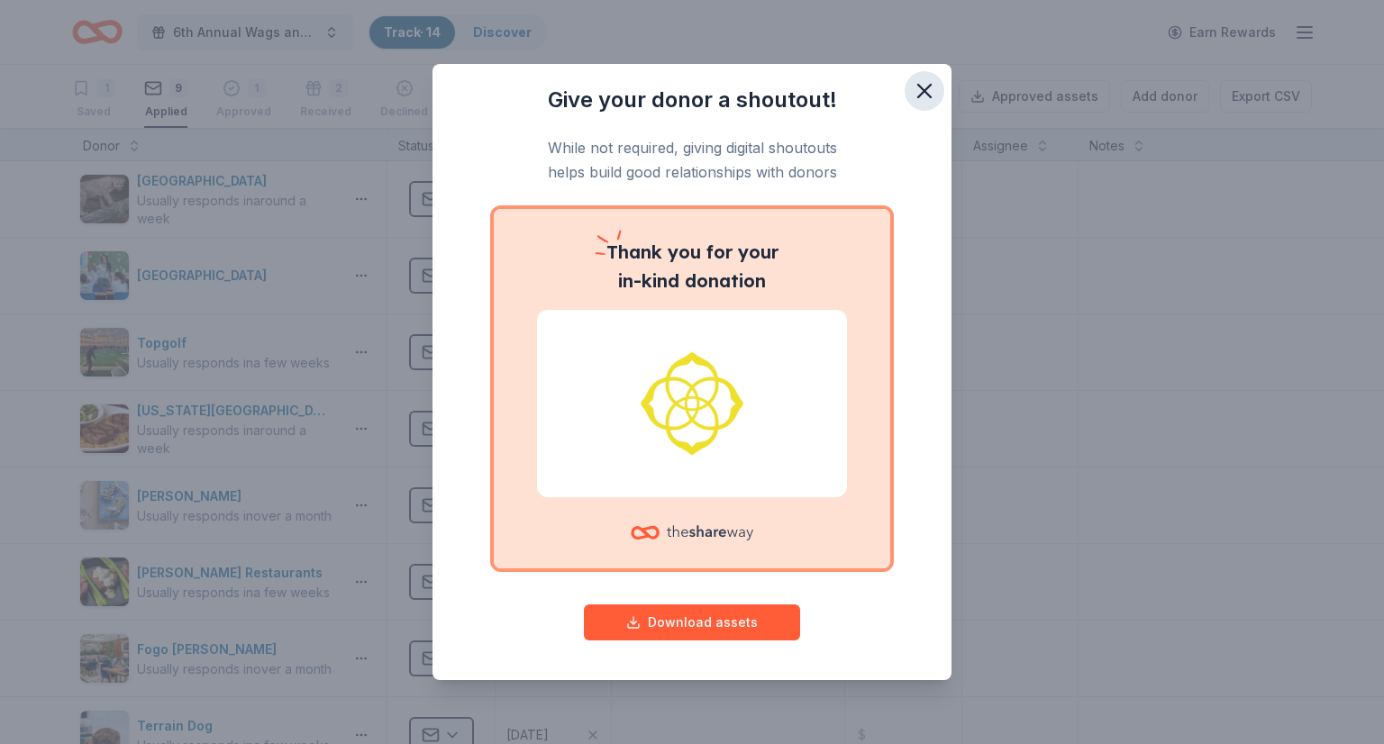
click at [923, 98] on icon "button" at bounding box center [924, 90] width 25 height 25
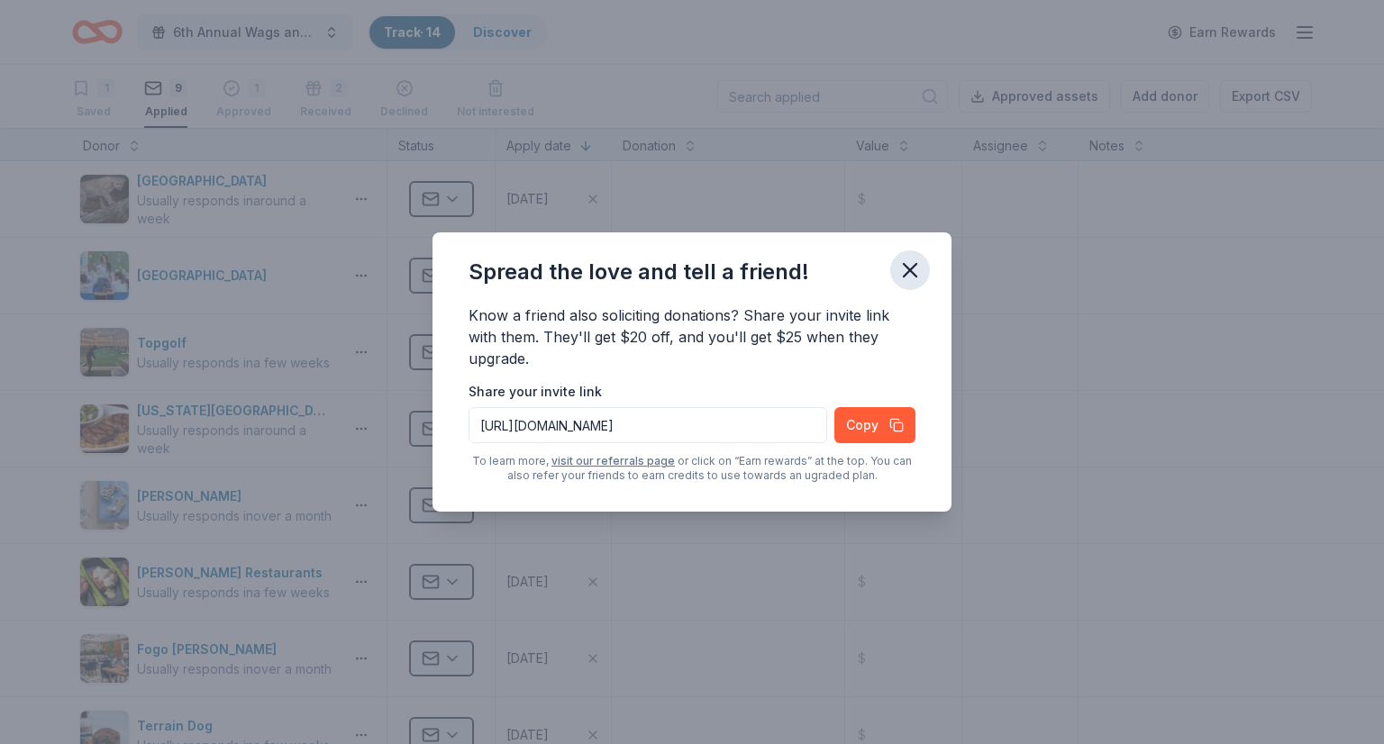
click at [913, 268] on icon "button" at bounding box center [909, 270] width 25 height 25
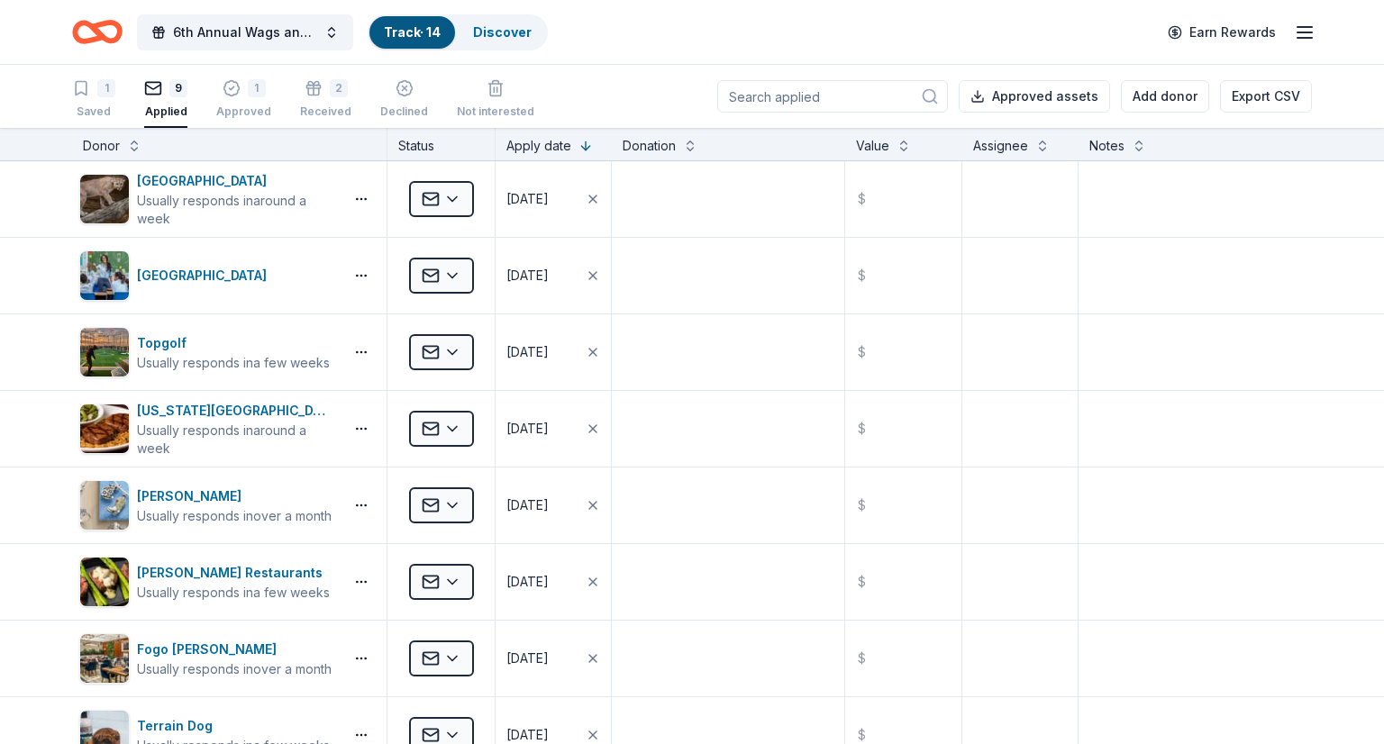
drag, startPoint x: 1374, startPoint y: 478, endPoint x: 1376, endPoint y: 242, distance: 236.0
click at [1369, 242] on html "6th Annual Wags and Wagers Casino Night Track · 14 Discover Earn Rewards 1 Save…" at bounding box center [692, 372] width 1384 height 744
click at [458, 352] on html "6th Annual Wags and Wagers Casino Night Track · 14 Discover Earn Rewards 1 Save…" at bounding box center [692, 372] width 1384 height 744
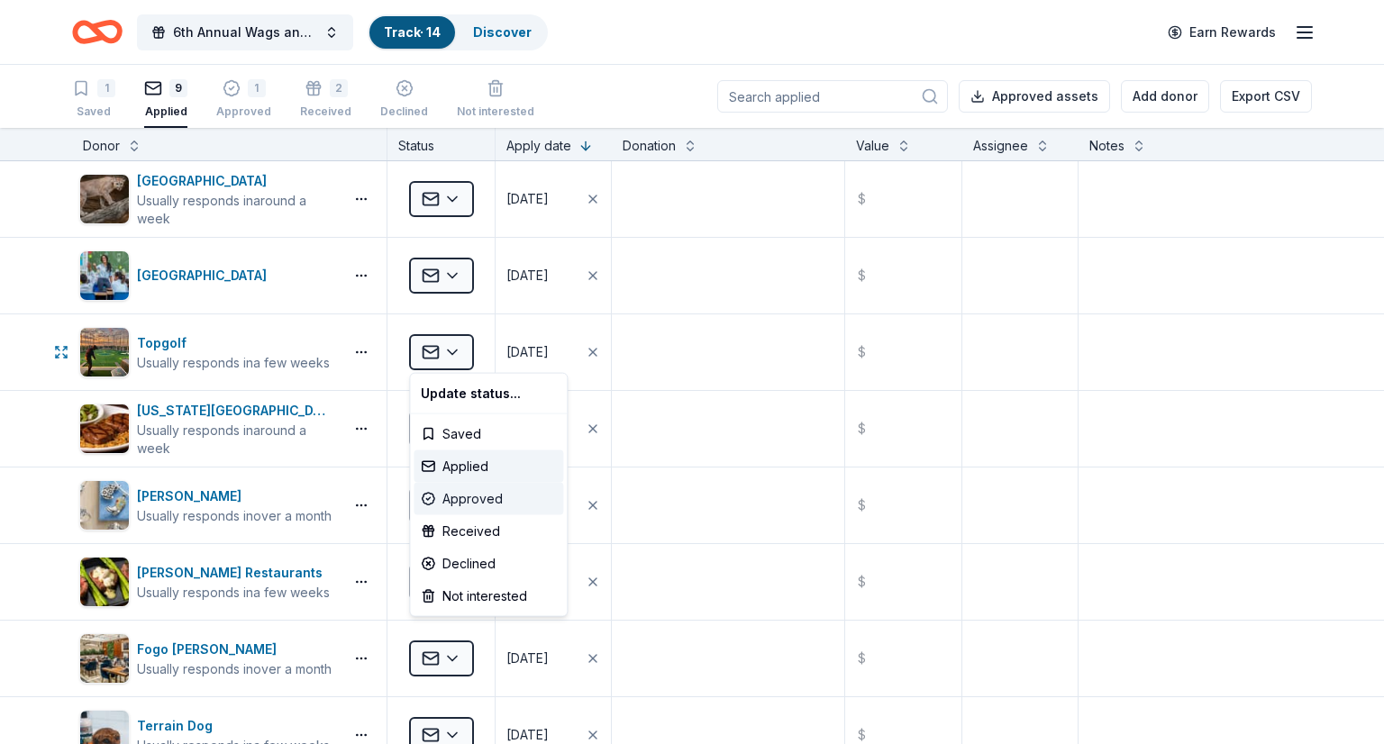
click at [448, 497] on div "Approved" at bounding box center [488, 499] width 150 height 32
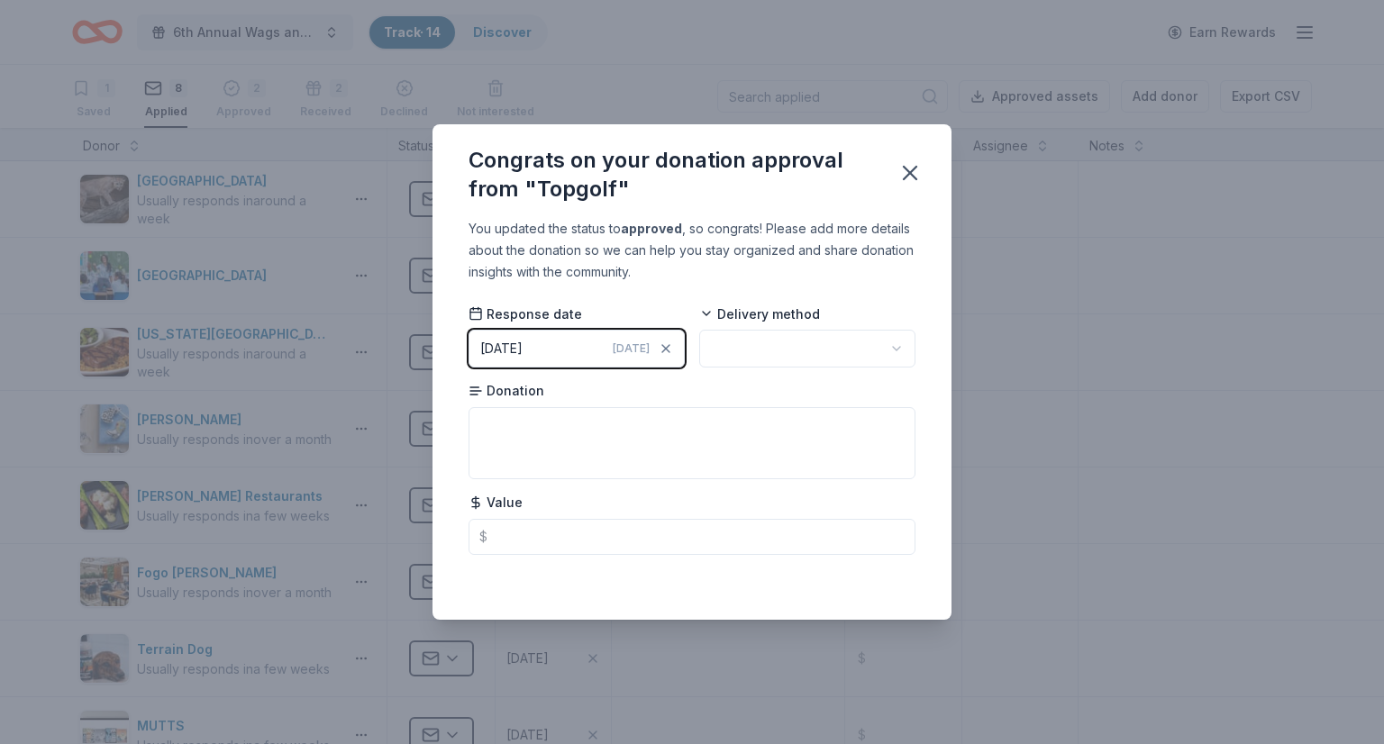
click at [492, 350] on div "08/11/2025" at bounding box center [501, 349] width 42 height 22
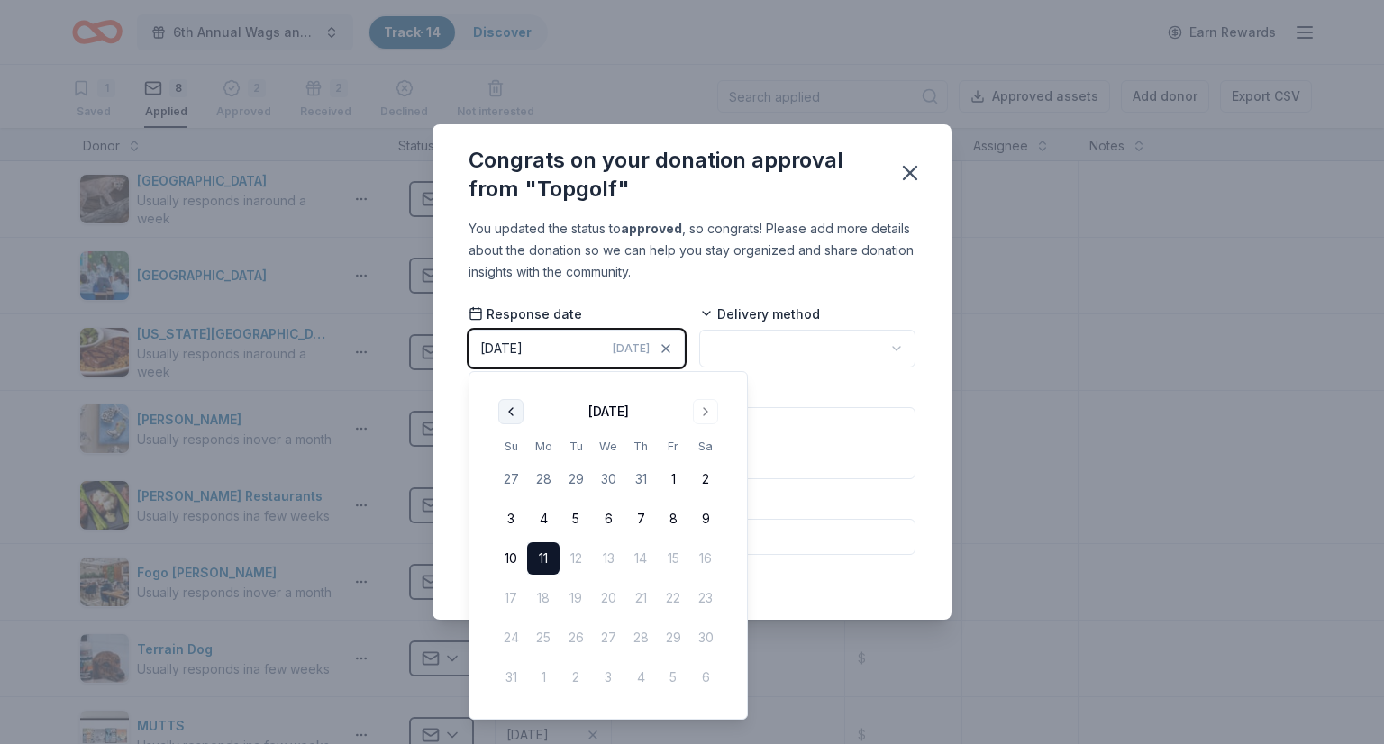
click at [512, 418] on button "Go to previous month" at bounding box center [510, 411] width 25 height 25
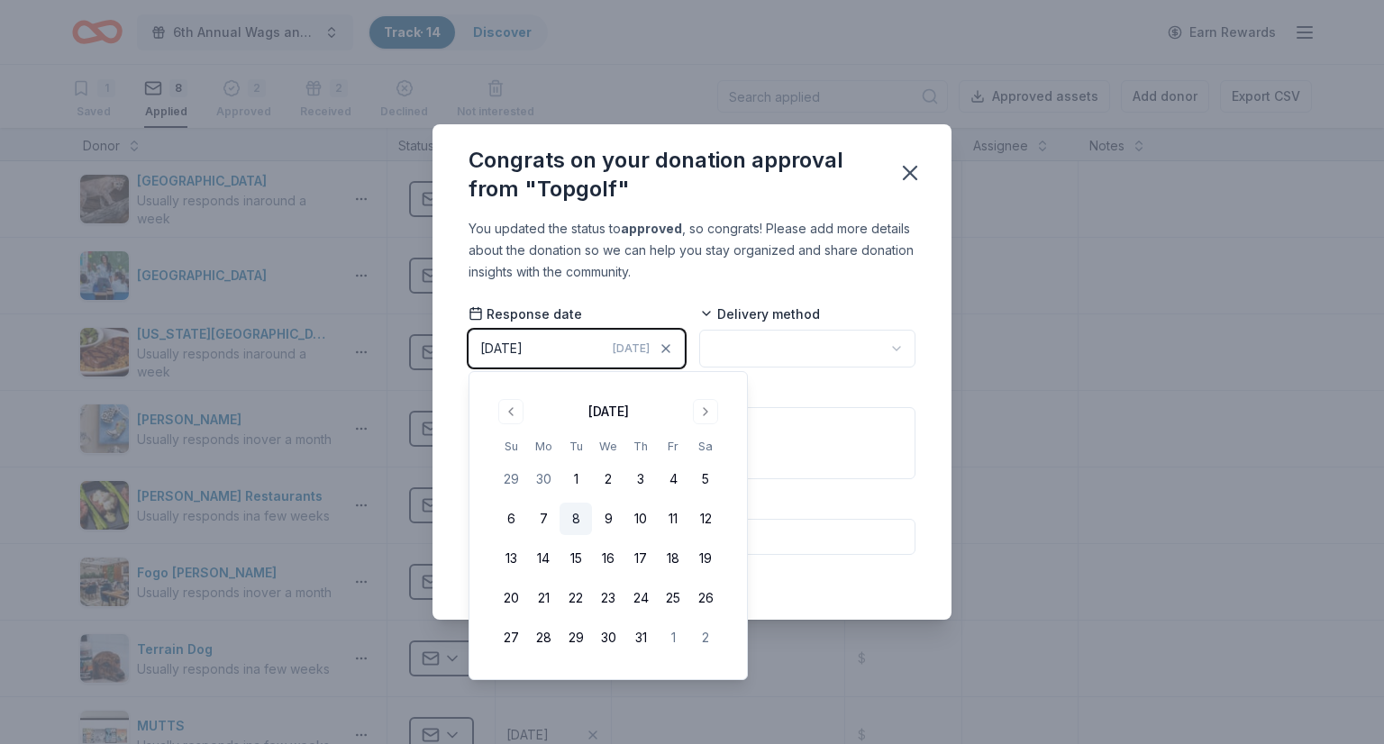
click at [576, 513] on button "8" at bounding box center [575, 519] width 32 height 32
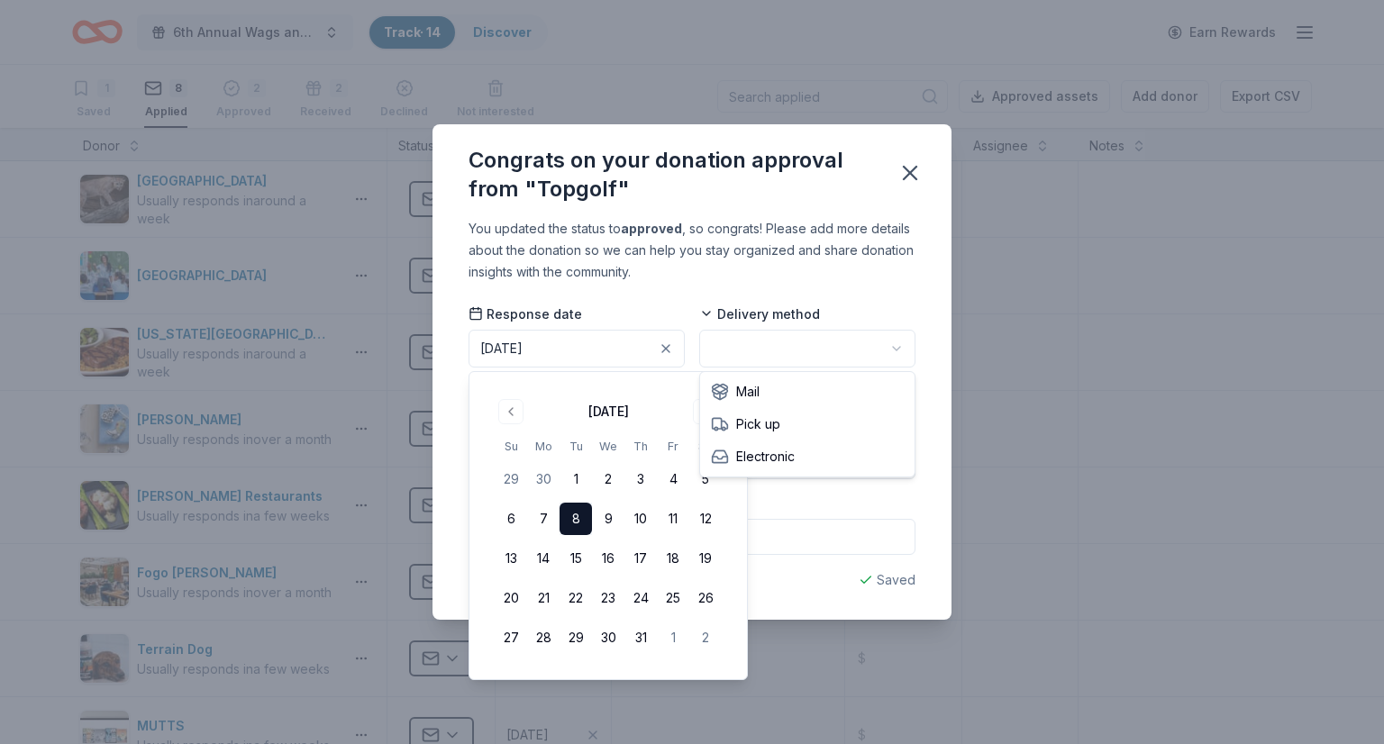
click at [897, 345] on html "6th Annual Wags and Wagers Casino Night Track · 14 Discover Earn Rewards 1 Save…" at bounding box center [692, 372] width 1384 height 744
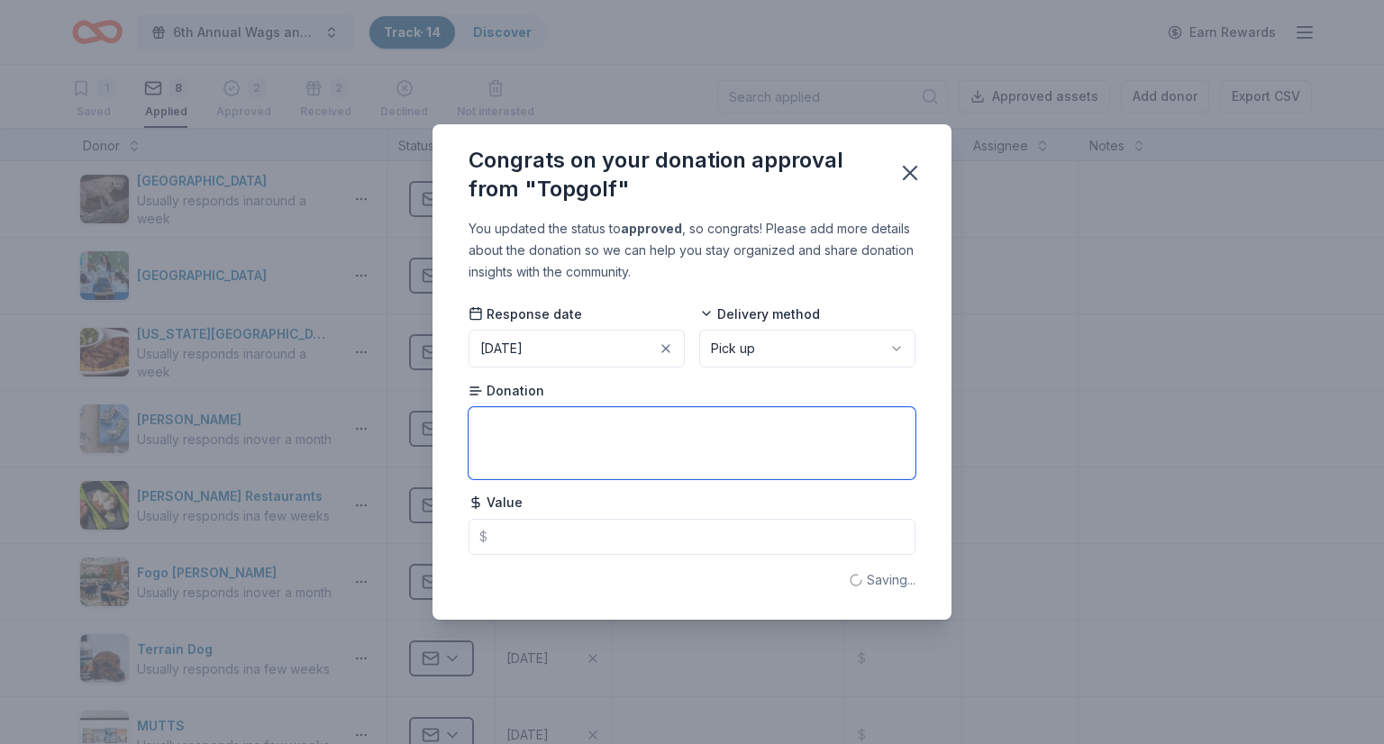
click at [664, 458] on textarea at bounding box center [691, 443] width 447 height 72
type textarea "$50 Gift Certificate"
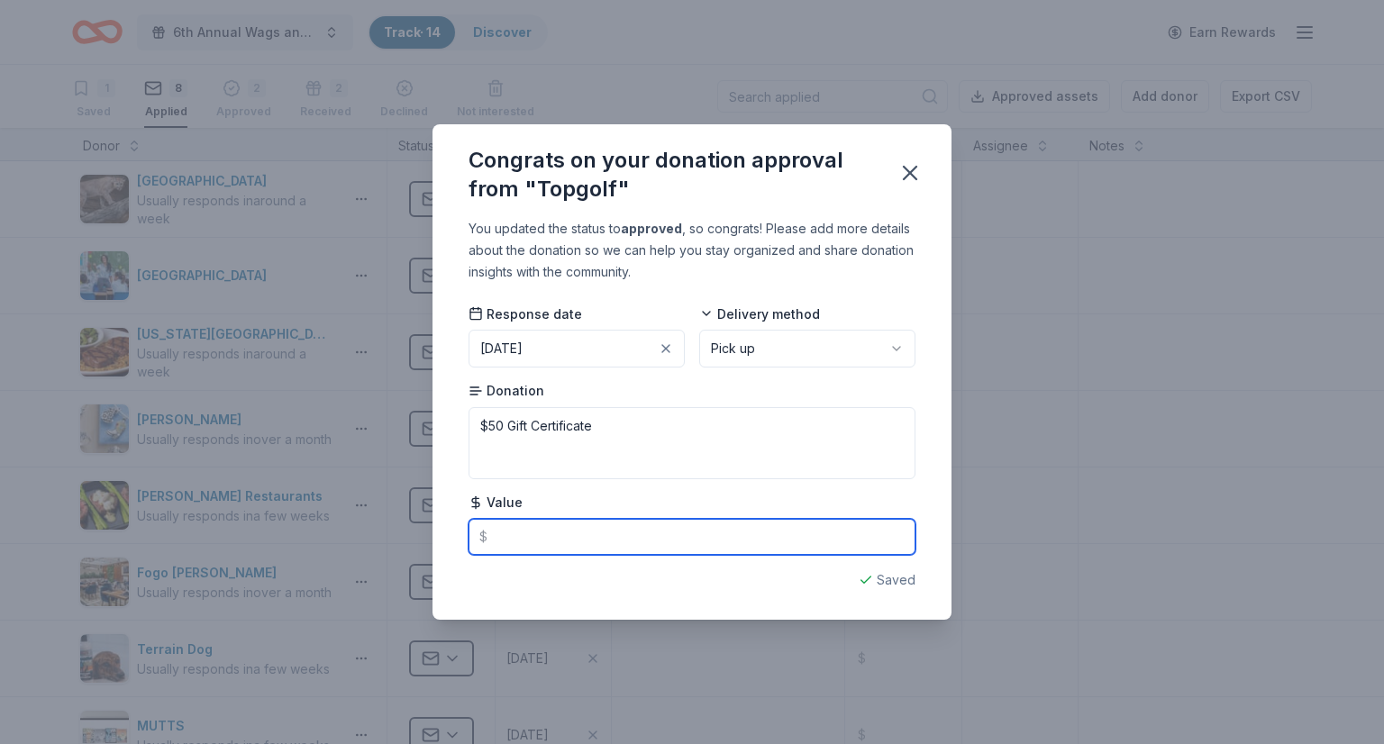
click at [563, 541] on input "text" at bounding box center [691, 537] width 447 height 36
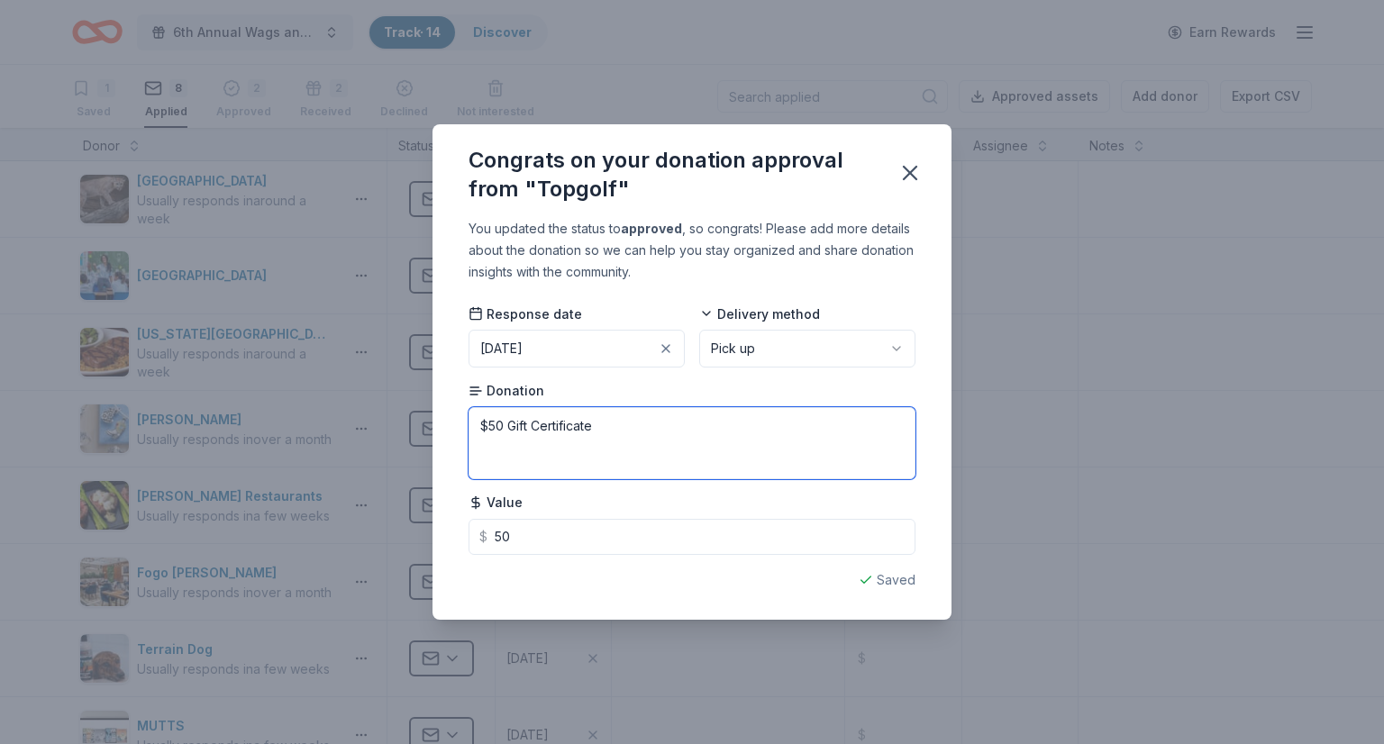
type input "50.00"
click at [643, 430] on textarea "$50 Gift Certificate" at bounding box center [691, 443] width 447 height 72
type textarea "$50 Gift Certificate, for use at any Top Golf"
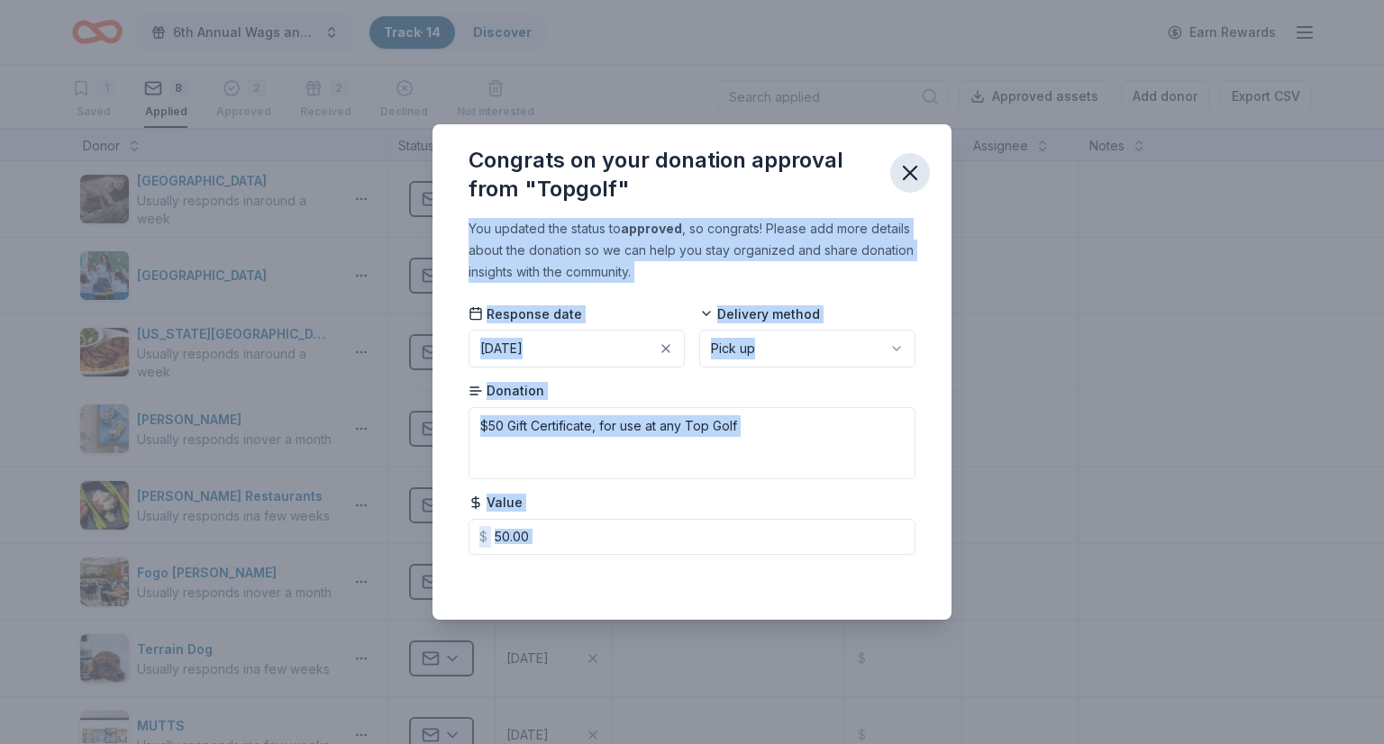
drag, startPoint x: 894, startPoint y: 596, endPoint x: 922, endPoint y: 170, distance: 427.1
click at [922, 170] on div "Congrats on your donation approval from "Topgolf" You updated the status to app…" at bounding box center [691, 371] width 519 height 495
click at [922, 170] on button "button" at bounding box center [910, 173] width 40 height 40
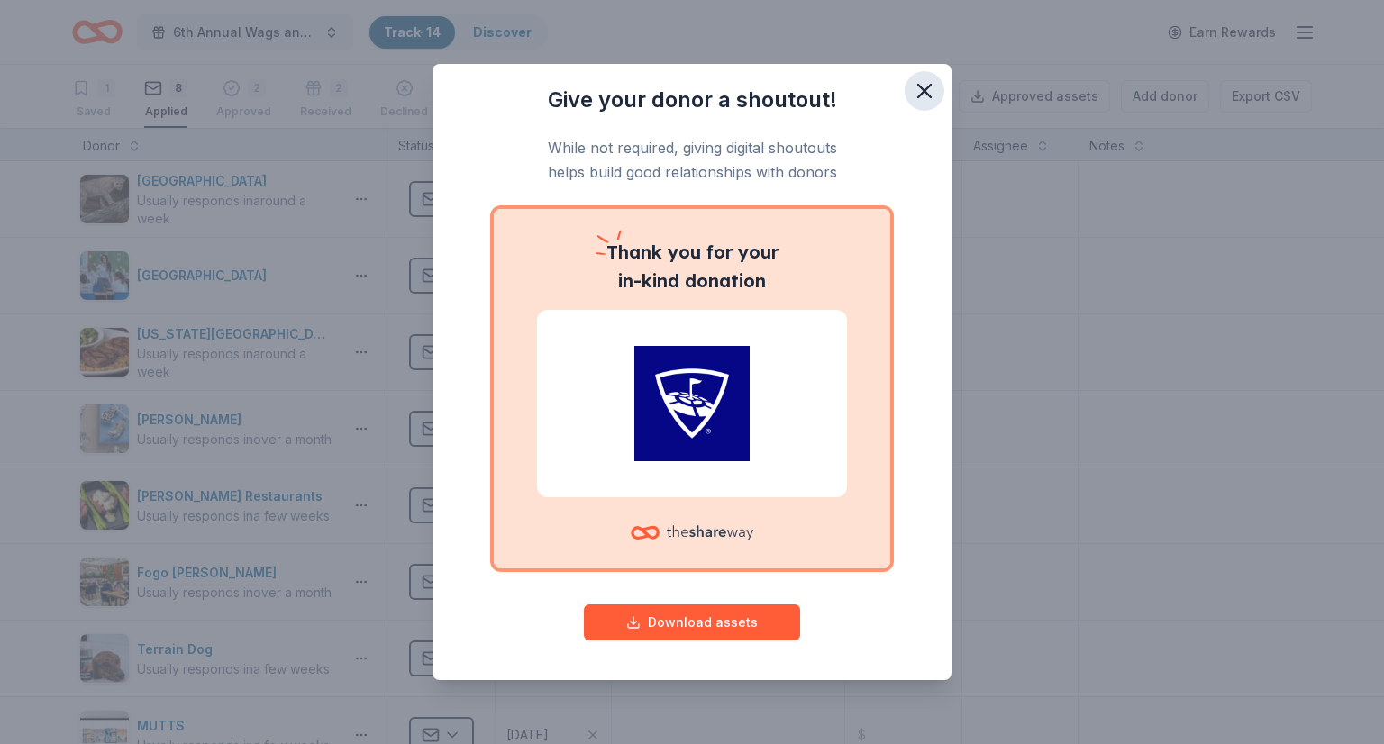
click at [916, 96] on icon "button" at bounding box center [924, 90] width 25 height 25
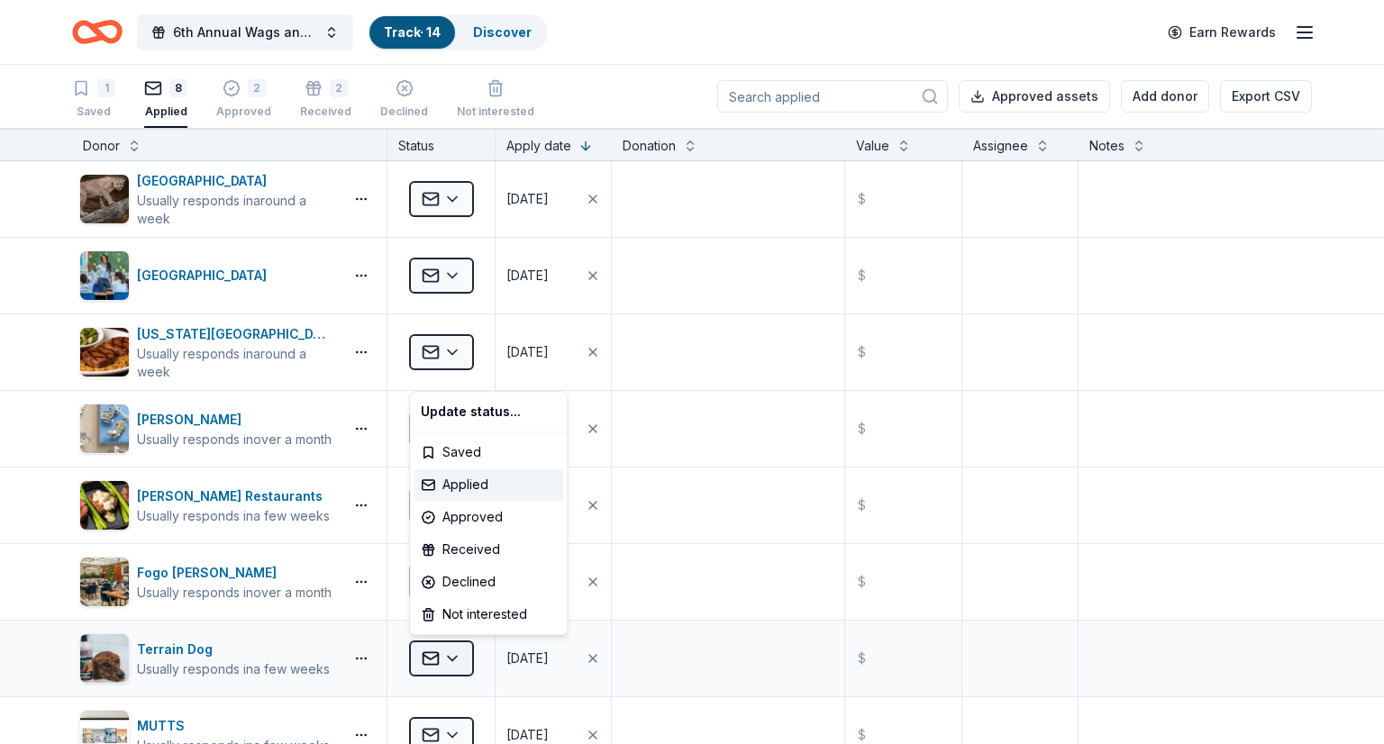
click at [446, 651] on html "6th Annual Wags and Wagers Casino Night Track · 14 Discover Earn Rewards 1 Save…" at bounding box center [692, 372] width 1384 height 744
click at [449, 590] on div "Declined" at bounding box center [488, 582] width 150 height 32
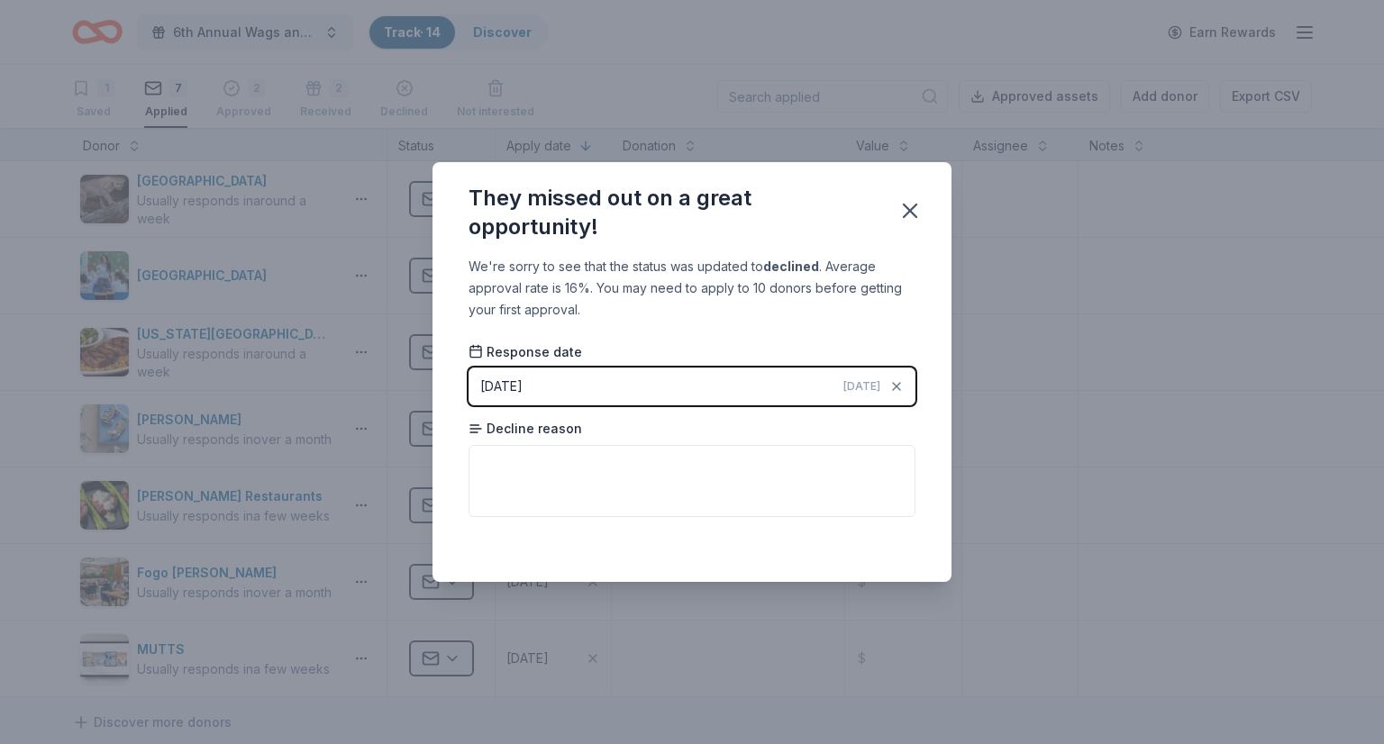
click at [527, 401] on button "08/11/2025 Today" at bounding box center [691, 387] width 447 height 38
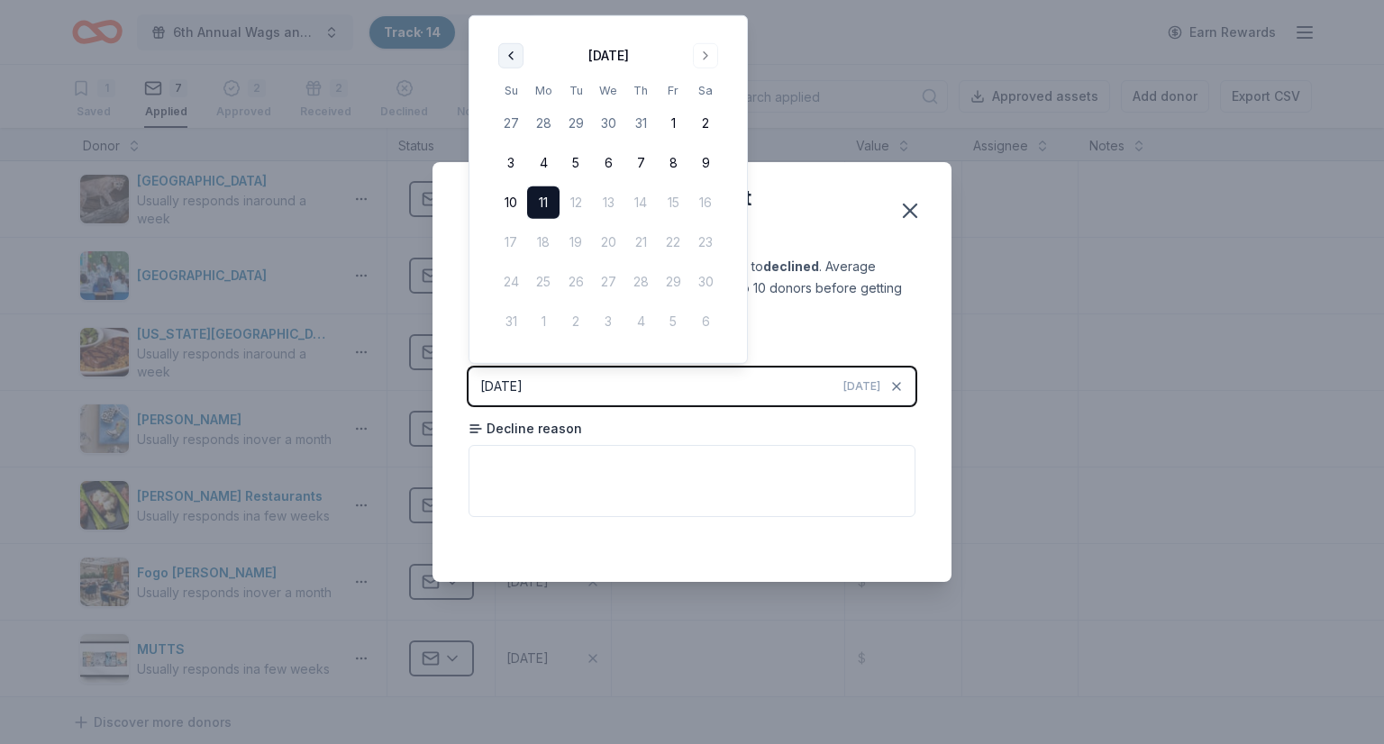
click at [508, 68] on button "Go to previous month" at bounding box center [510, 55] width 25 height 25
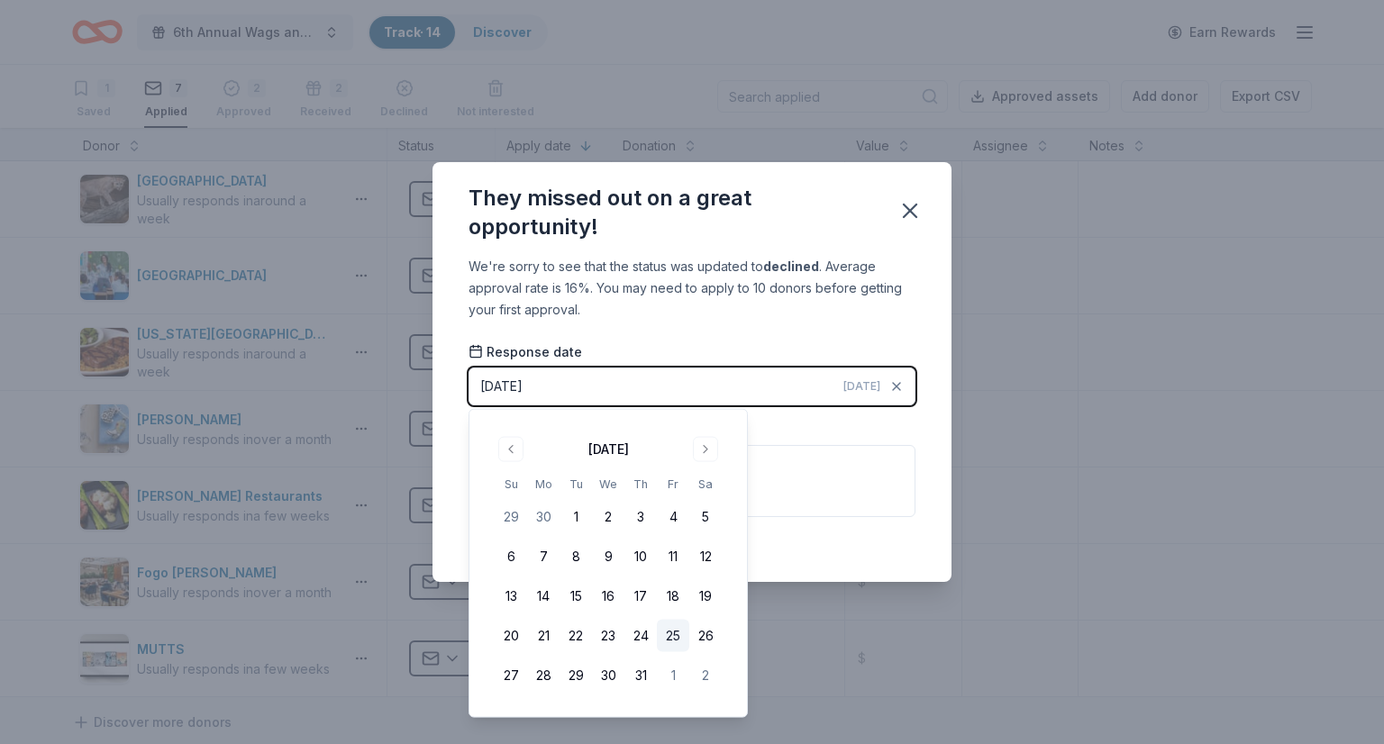
click at [678, 635] on button "25" at bounding box center [673, 636] width 32 height 32
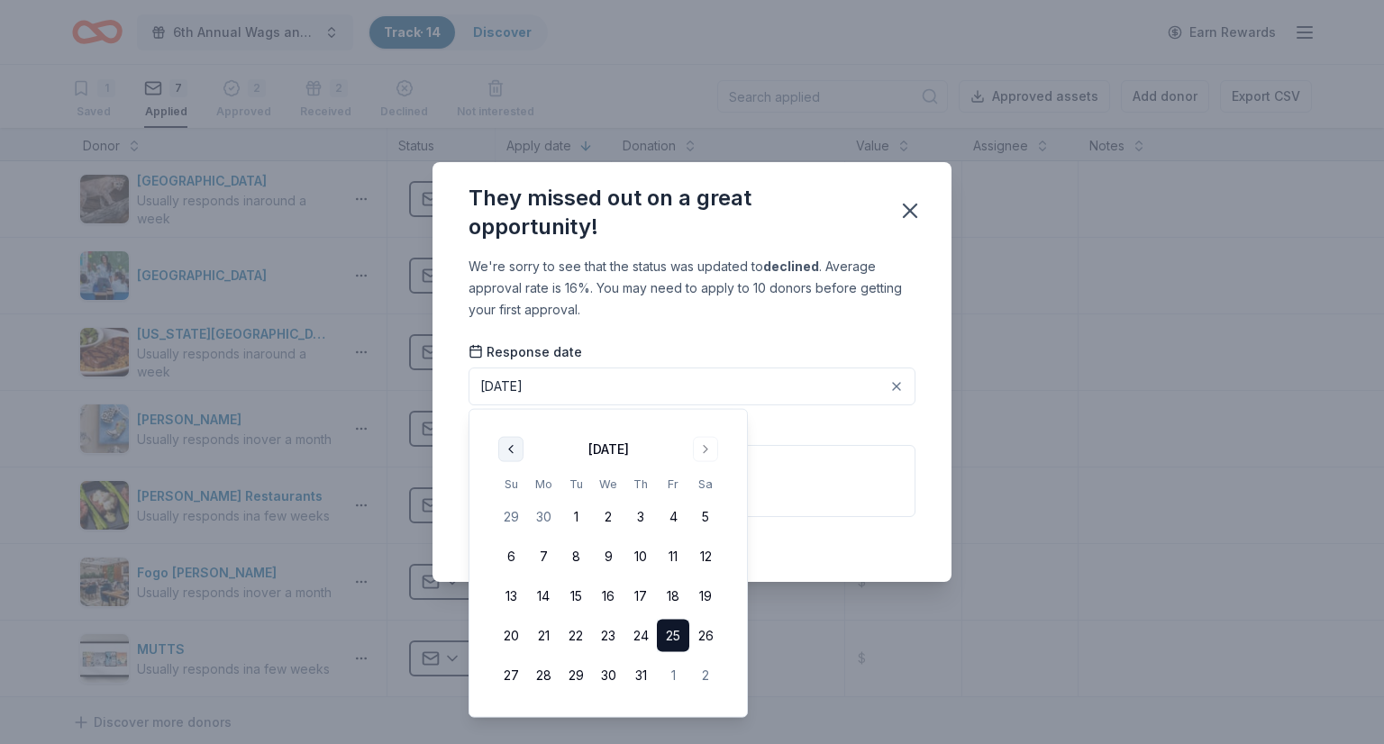
click at [516, 455] on button "Go to previous month" at bounding box center [510, 449] width 25 height 25
click at [604, 634] on button "25" at bounding box center [608, 636] width 32 height 32
click at [843, 540] on div "Saved" at bounding box center [691, 542] width 447 height 22
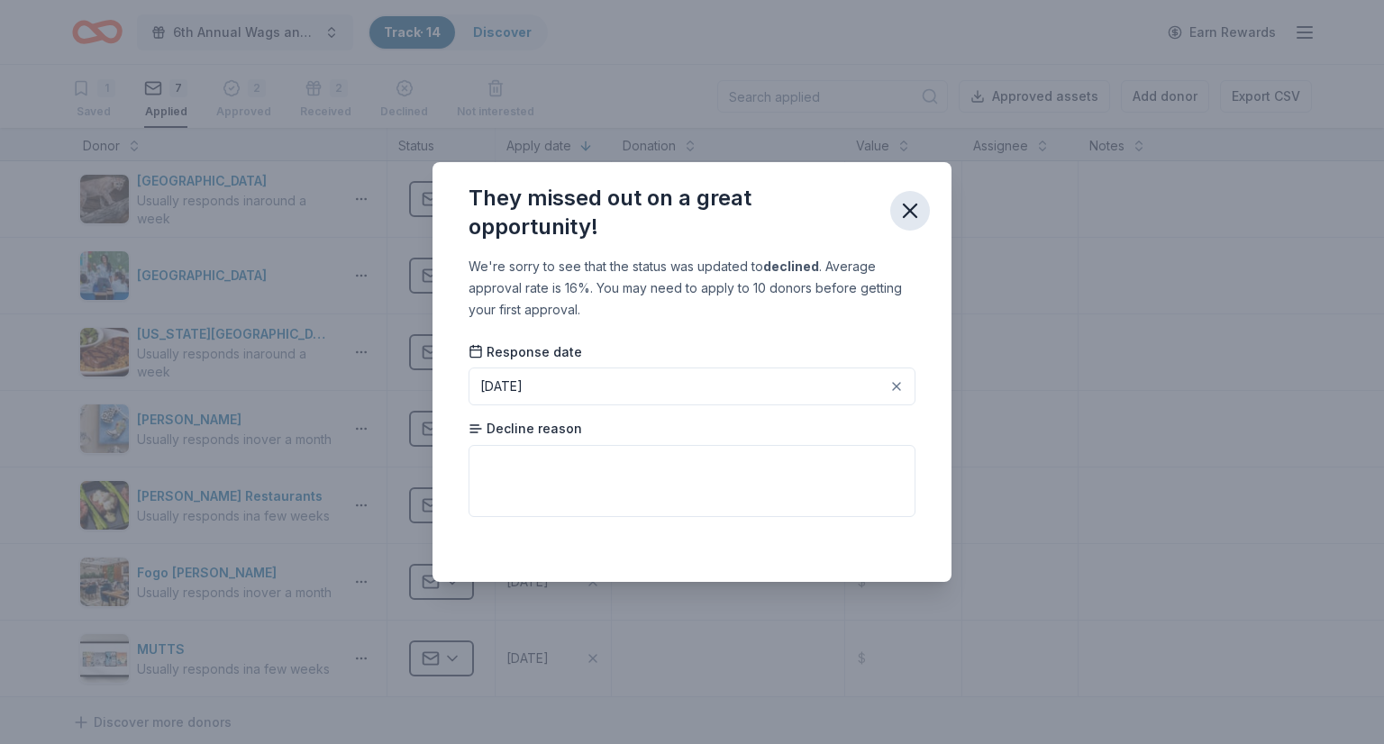
click at [918, 210] on icon "button" at bounding box center [909, 210] width 25 height 25
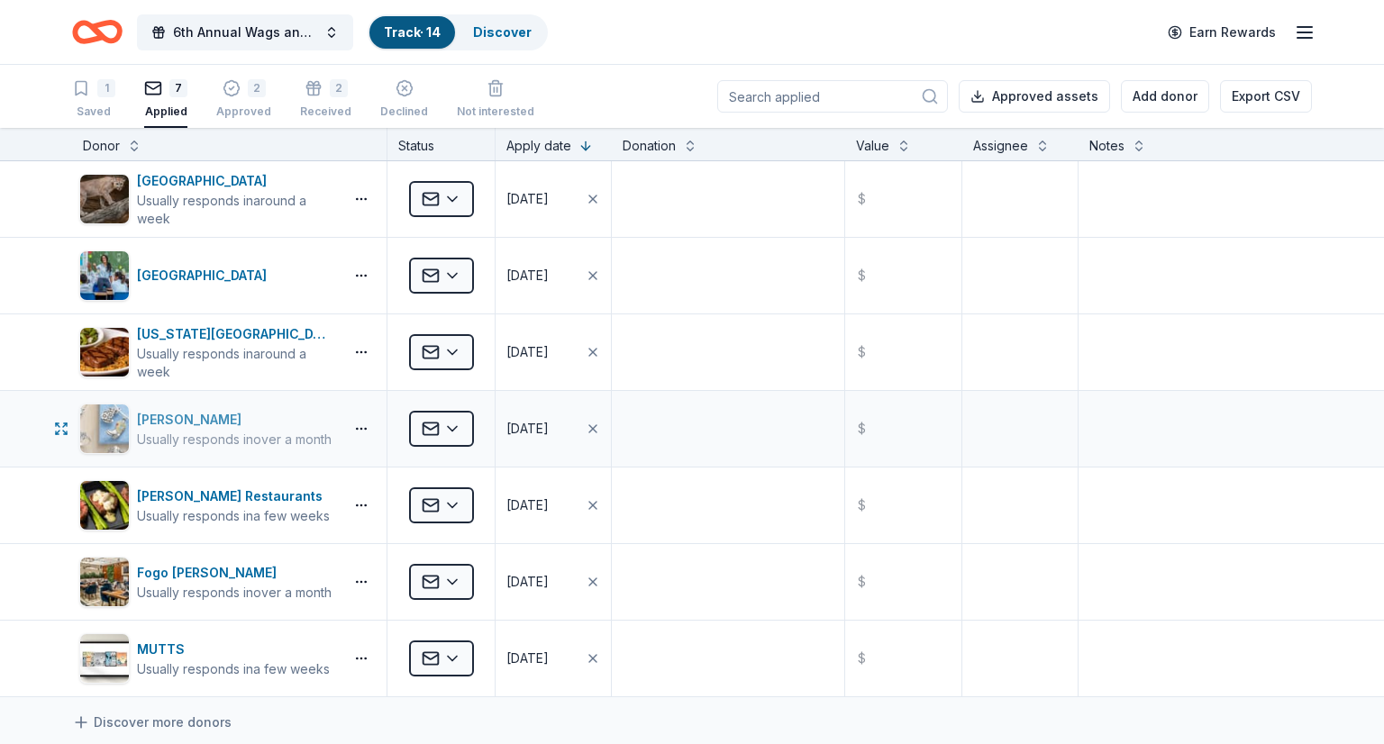
click at [208, 422] on div "[PERSON_NAME]" at bounding box center [234, 420] width 195 height 22
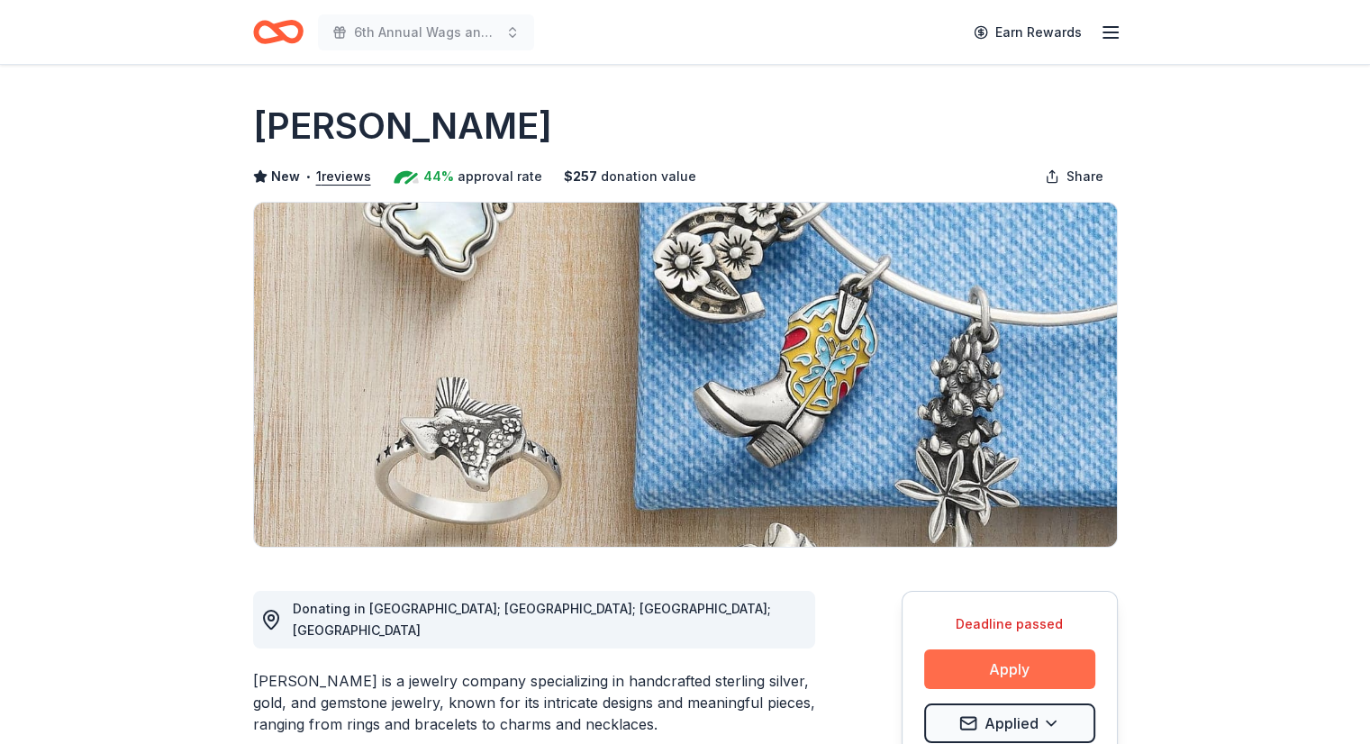
click at [996, 677] on button "Apply" at bounding box center [1009, 670] width 171 height 40
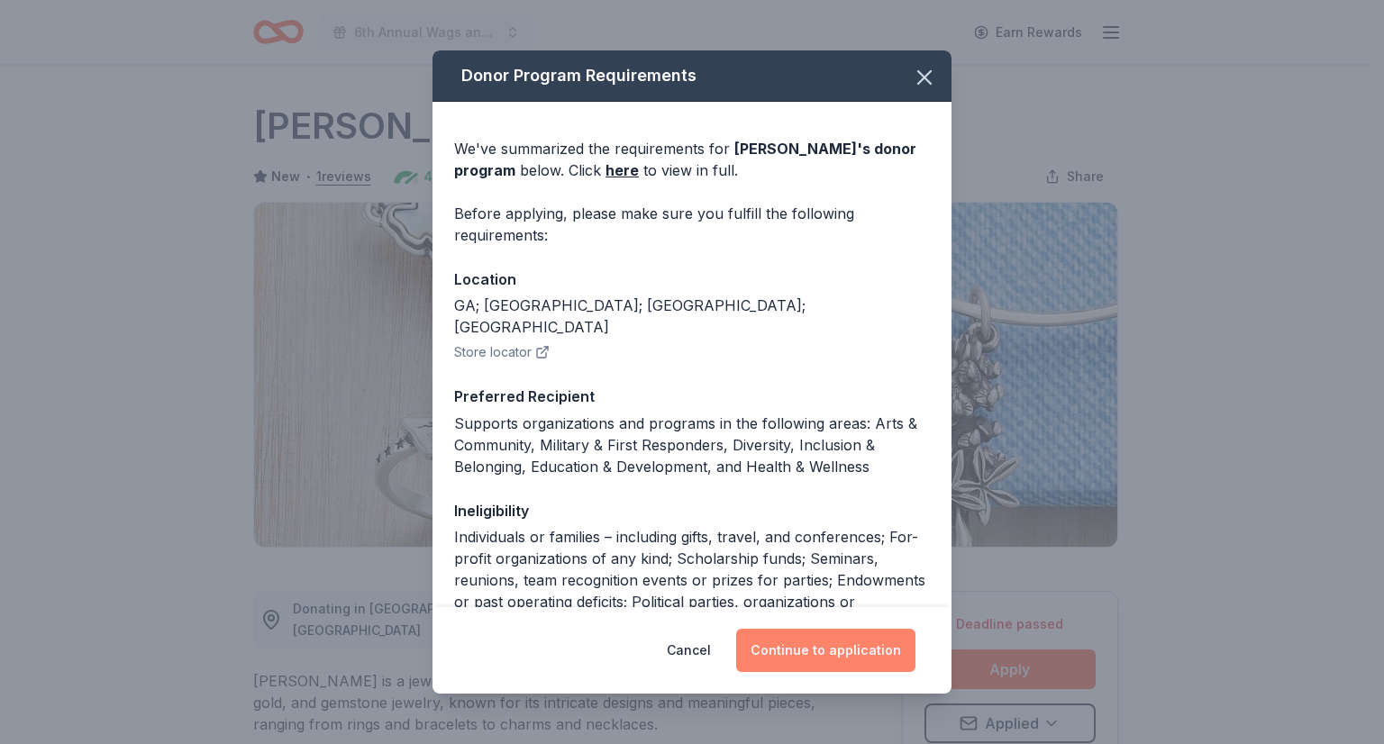
click at [789, 653] on button "Continue to application" at bounding box center [825, 650] width 179 height 43
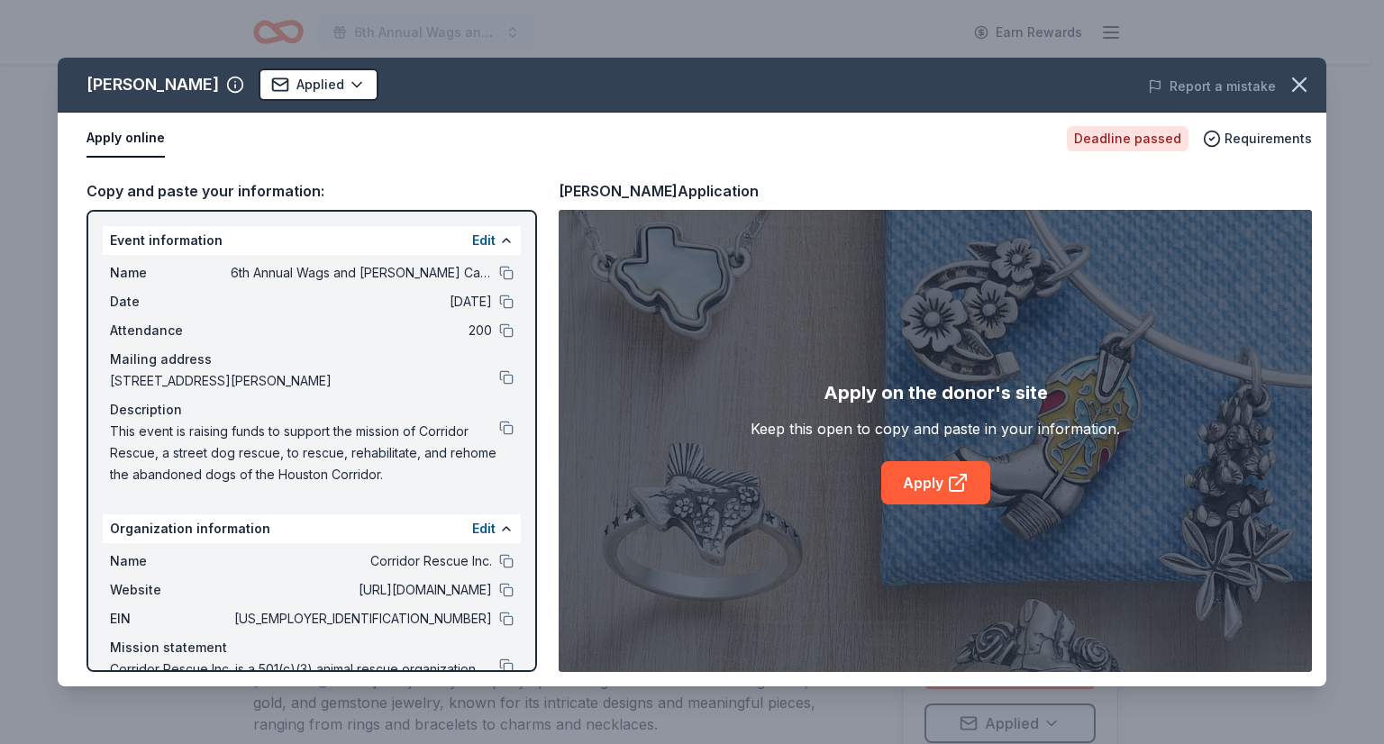
click at [1020, 410] on div "Apply on the donor's site Keep this open to copy and paste in your information.…" at bounding box center [934, 441] width 369 height 126
click at [917, 485] on link "Apply" at bounding box center [935, 482] width 109 height 43
